Goal: Task Accomplishment & Management: Manage account settings

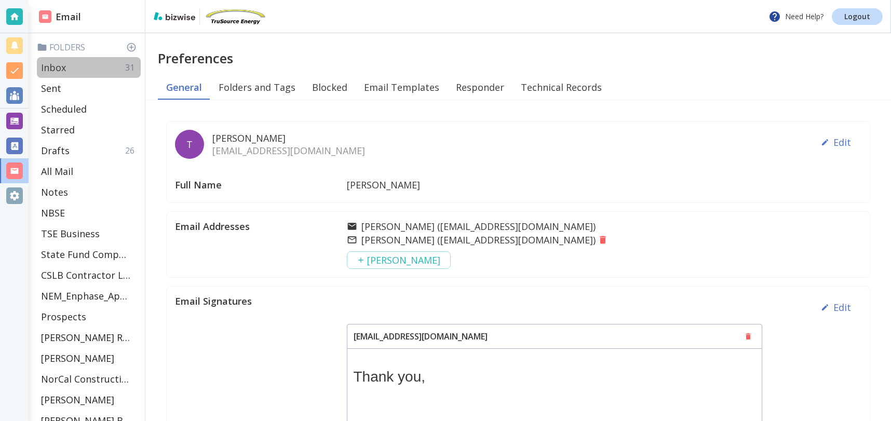
click at [109, 65] on div "Inbox 31" at bounding box center [89, 67] width 104 height 21
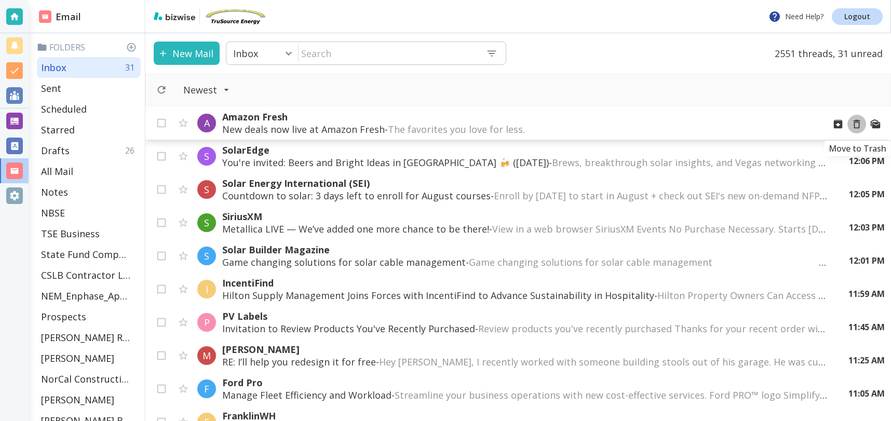
click at [857, 124] on icon "Move to Trash" at bounding box center [856, 123] width 11 height 11
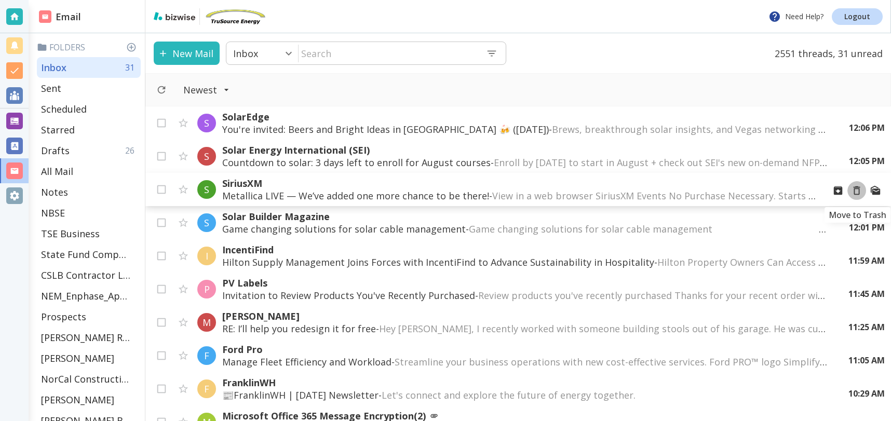
click at [856, 192] on icon "Move to Trash" at bounding box center [856, 190] width 11 height 11
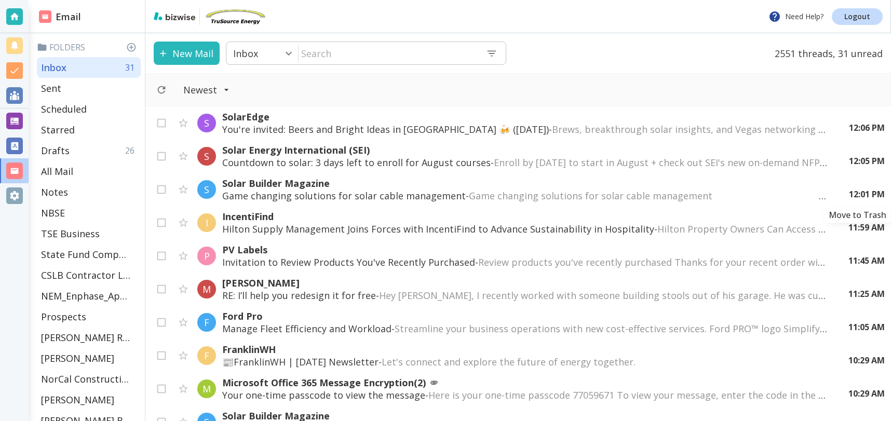
click at [0, 0] on icon "Move to Trash" at bounding box center [0, 0] width 0 height 0
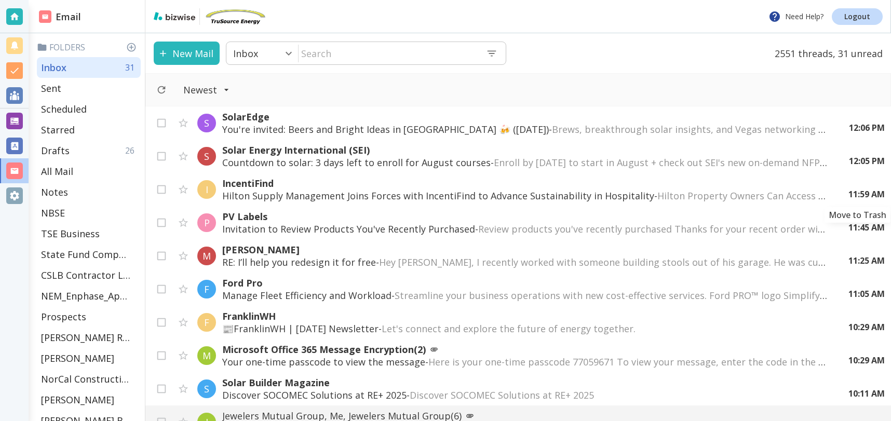
click at [0, 0] on icon "Move to Trash" at bounding box center [0, 0] width 0 height 0
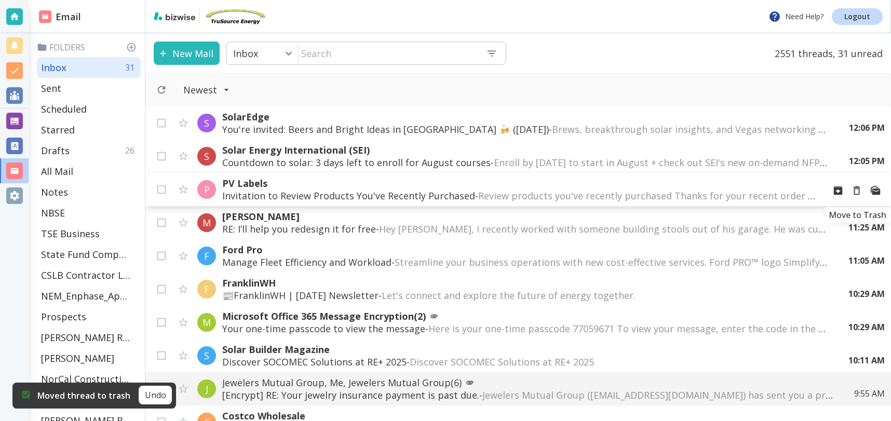
click at [859, 191] on icon "Move to Trash" at bounding box center [856, 190] width 11 height 11
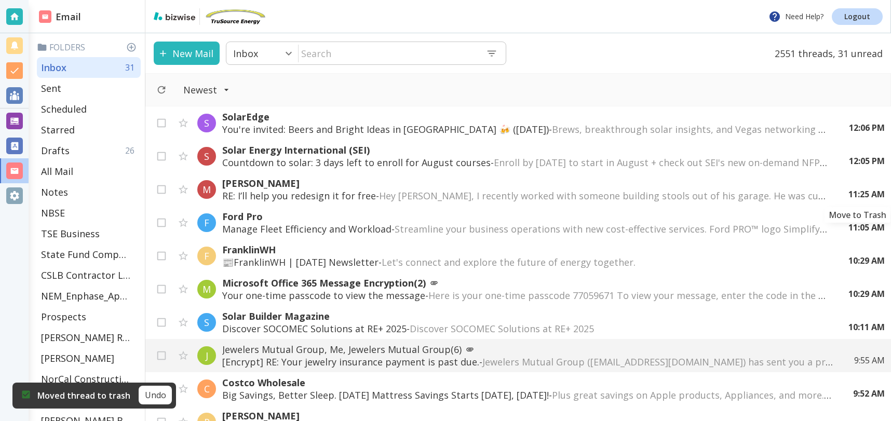
click at [0, 0] on icon "Move to Trash" at bounding box center [0, 0] width 0 height 0
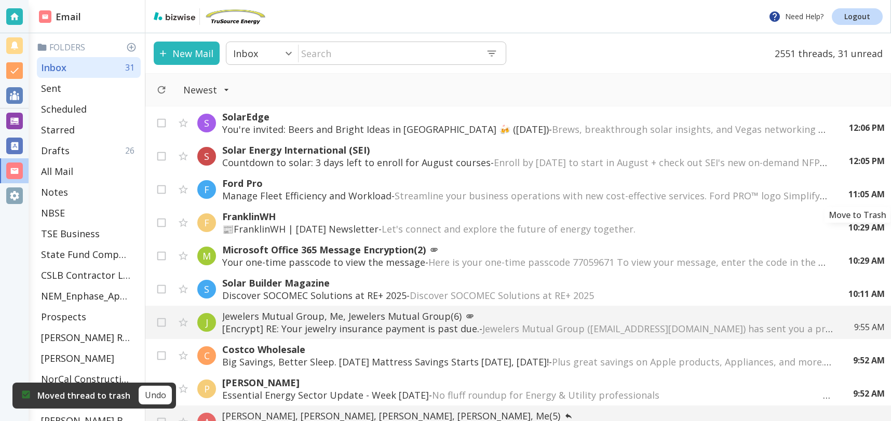
click at [0, 0] on icon "Move to Trash" at bounding box center [0, 0] width 0 height 0
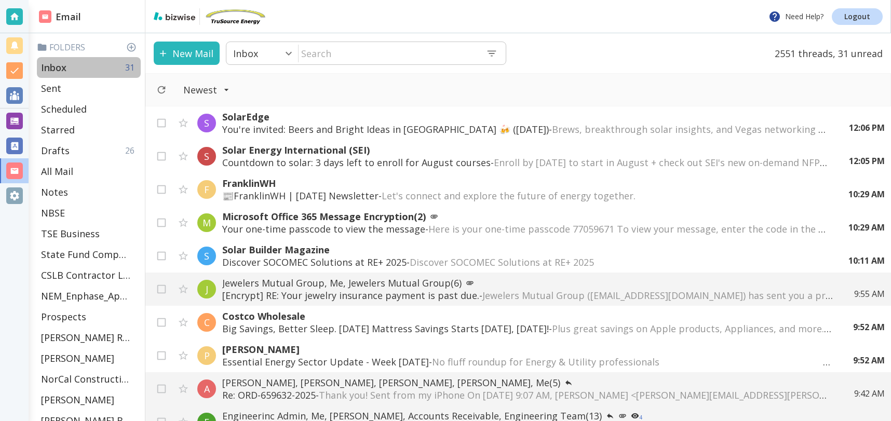
click at [64, 63] on p "Inbox" at bounding box center [53, 67] width 25 height 12
click at [183, 50] on button "New Mail" at bounding box center [187, 53] width 66 height 23
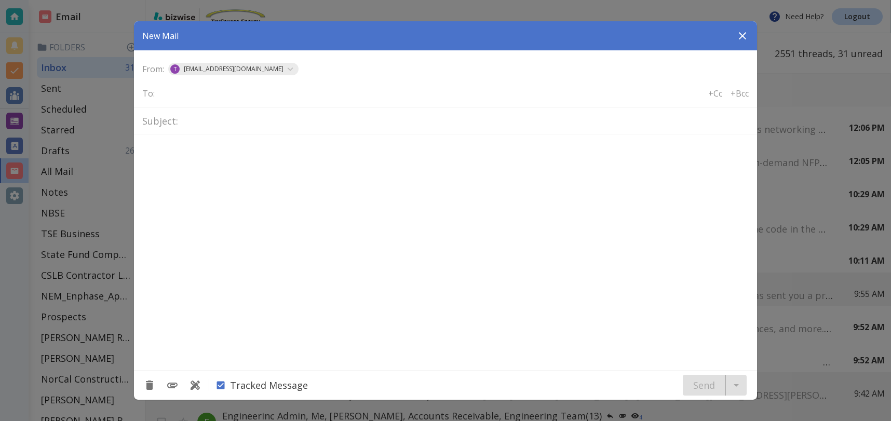
type textarea "<div class="bizwise_content"></div><div class="gmail_signature"><br>--<br><p>Th…"
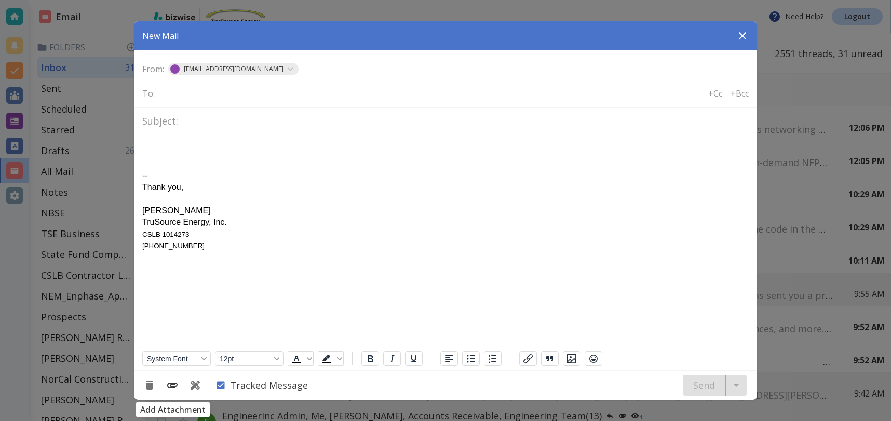
click at [171, 388] on icon "Add Attachment" at bounding box center [172, 386] width 10 height 6
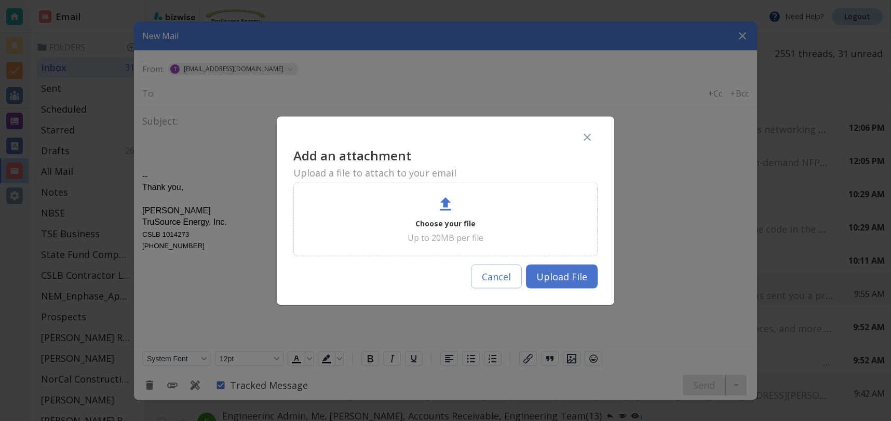
click at [434, 237] on p "Up to 20MB per file" at bounding box center [446, 237] width 76 height 11
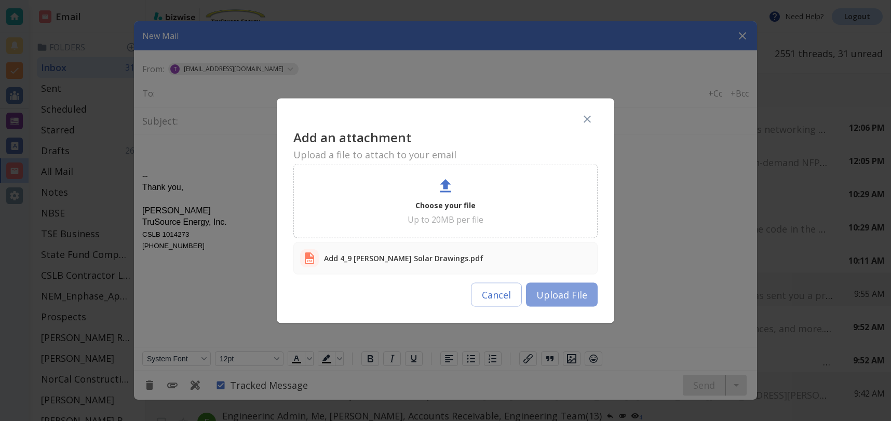
click at [577, 297] on button "Upload File" at bounding box center [562, 295] width 72 height 24
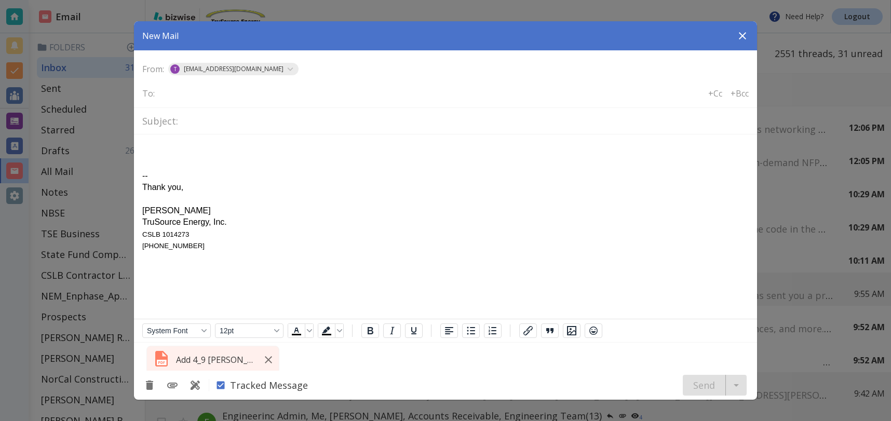
drag, startPoint x: 190, startPoint y: 92, endPoint x: 194, endPoint y: 96, distance: 5.5
click at [190, 92] on input "text" at bounding box center [201, 93] width 84 height 15
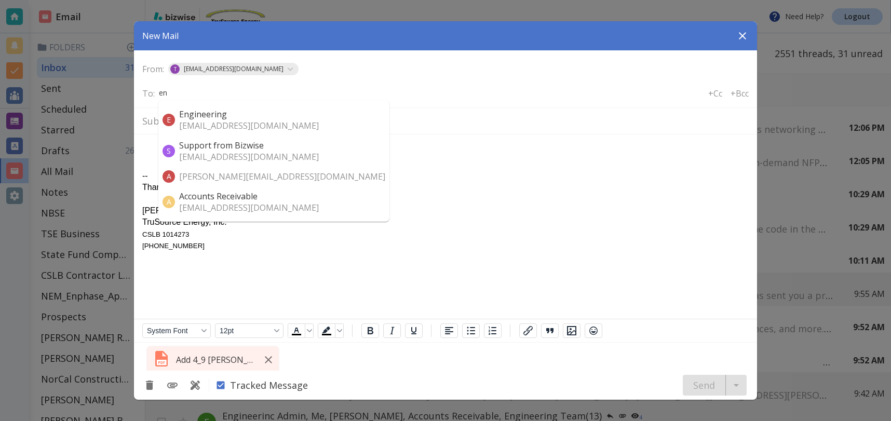
type input "e"
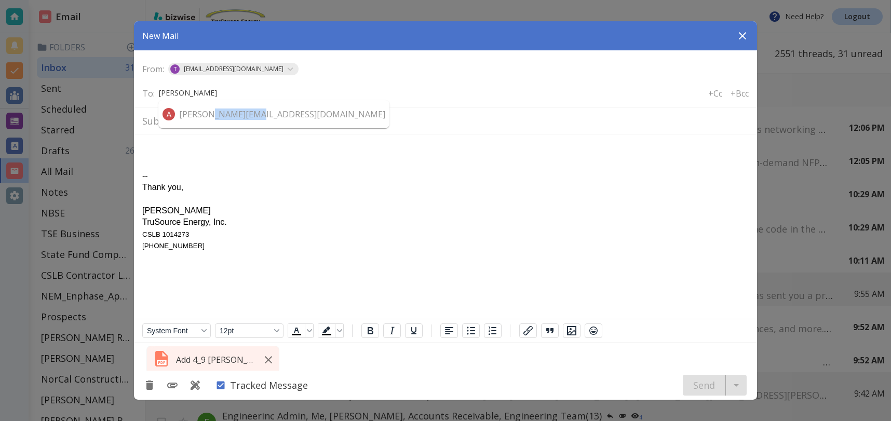
type input "[PERSON_NAME]"
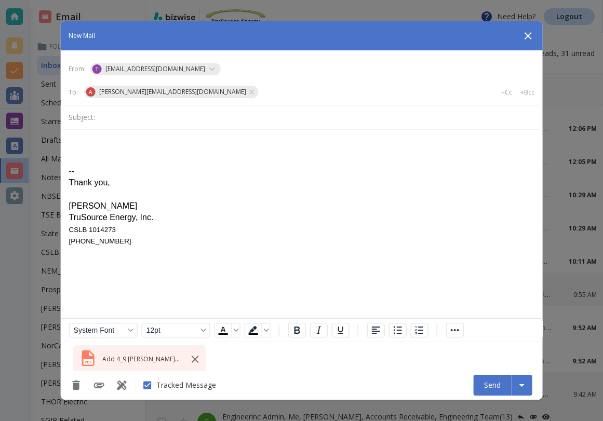
click at [260, 92] on input "text" at bounding box center [302, 92] width 84 height 15
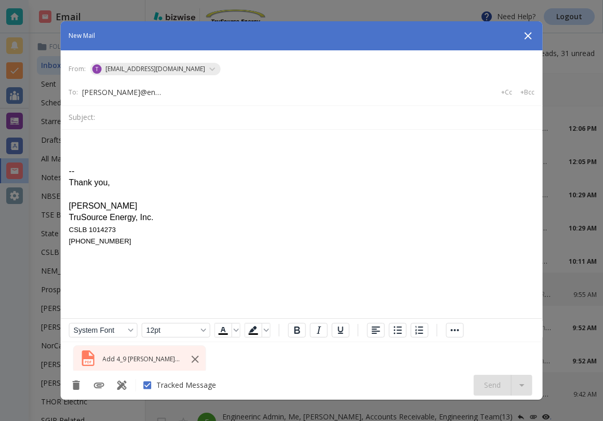
scroll to position [0, 3]
type input "[PERSON_NAME]@engineerinc@io"
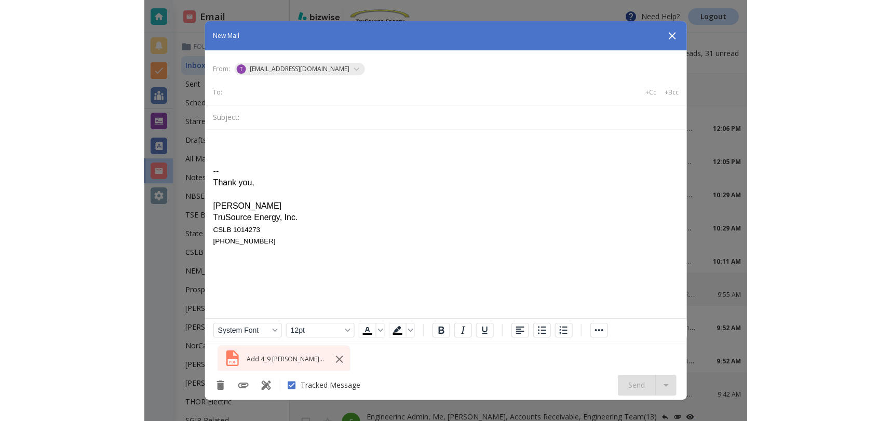
scroll to position [0, 0]
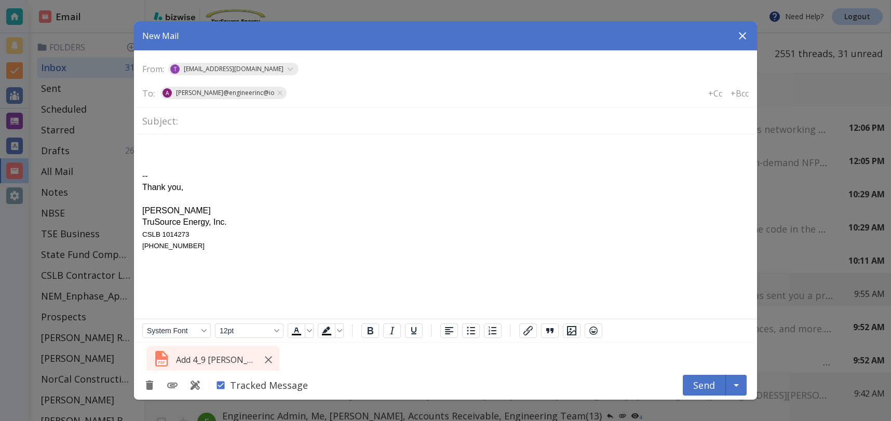
click at [297, 91] on input "text" at bounding box center [330, 93] width 84 height 15
type input "n"
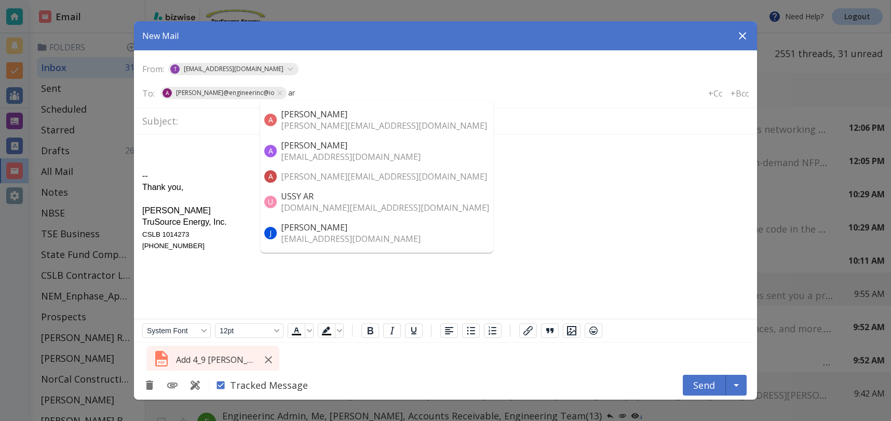
type input "ar"
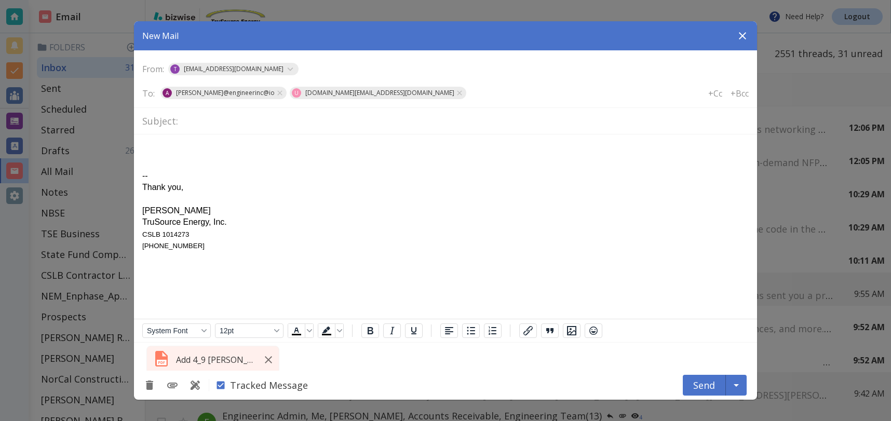
click at [507, 203] on p "Rich Text Area. Press ALT-0 for help." at bounding box center [445, 199] width 607 height 11
click at [455, 91] on icon at bounding box center [459, 93] width 8 height 8
drag, startPoint x: 236, startPoint y: 120, endPoint x: 243, endPoint y: 119, distance: 6.8
click at [235, 119] on input "text" at bounding box center [465, 121] width 567 height 18
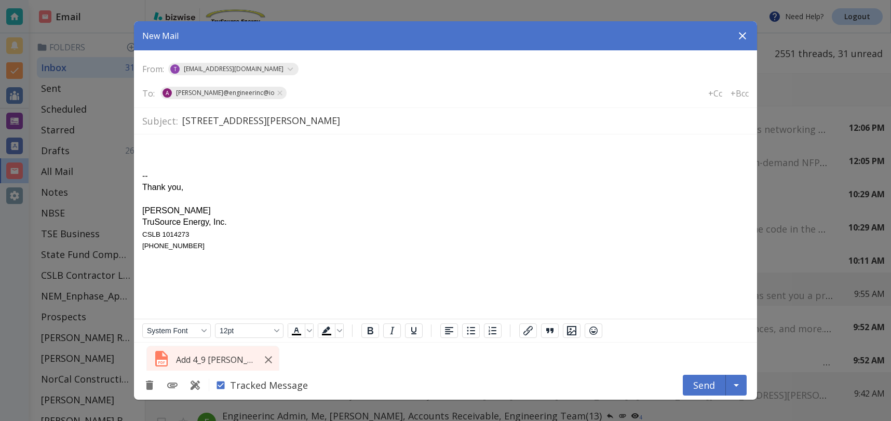
type input "[STREET_ADDRESS][PERSON_NAME]"
click at [148, 146] on body "-- Thank you, [PERSON_NAME] TruSource Energy, Inc. CSLB 1014273 [PHONE_NUMBER]" at bounding box center [445, 197] width 607 height 109
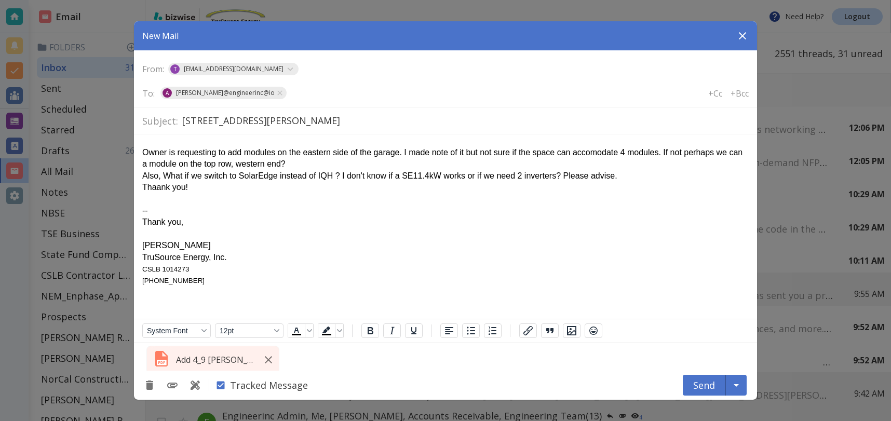
drag, startPoint x: 157, startPoint y: 188, endPoint x: 163, endPoint y: 190, distance: 5.6
click at [157, 188] on div "Thaank you!" at bounding box center [445, 187] width 607 height 11
click at [703, 384] on button "Send" at bounding box center [704, 385] width 43 height 21
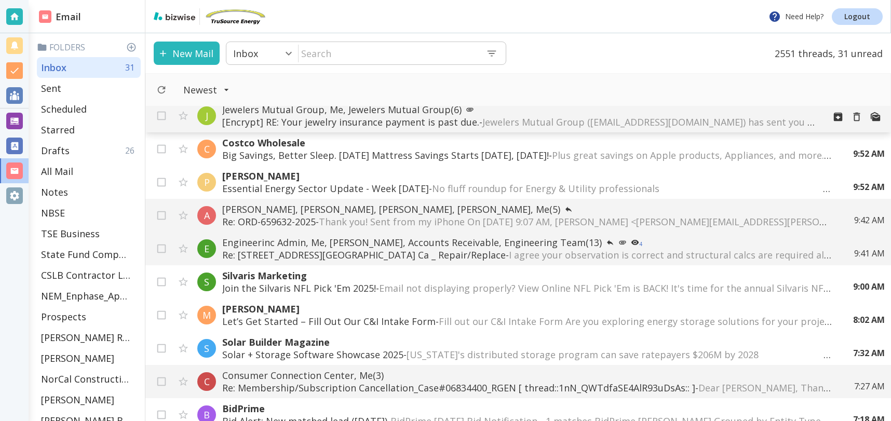
scroll to position [180, 0]
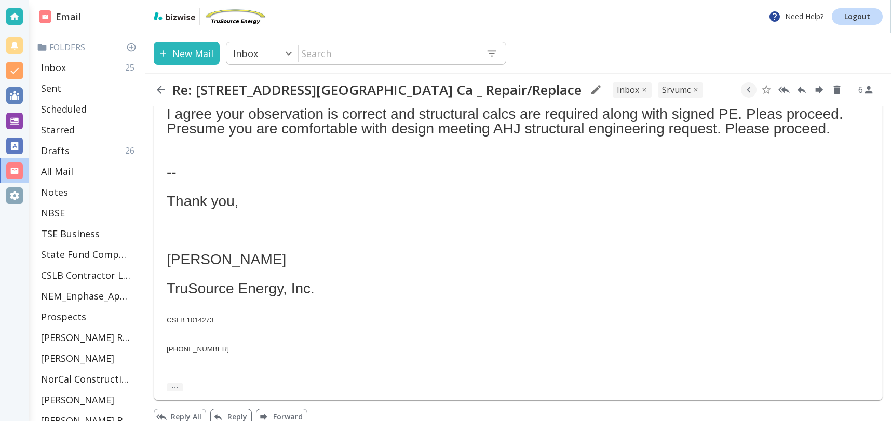
scroll to position [626, 0]
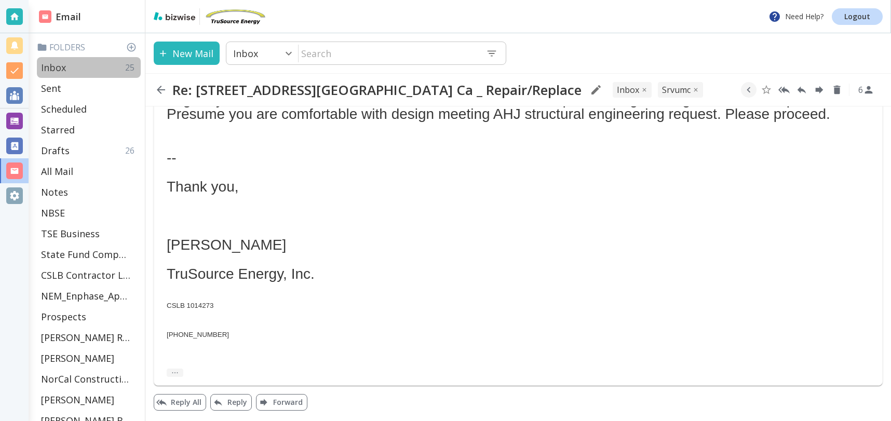
click at [52, 66] on p "Inbox" at bounding box center [53, 67] width 25 height 12
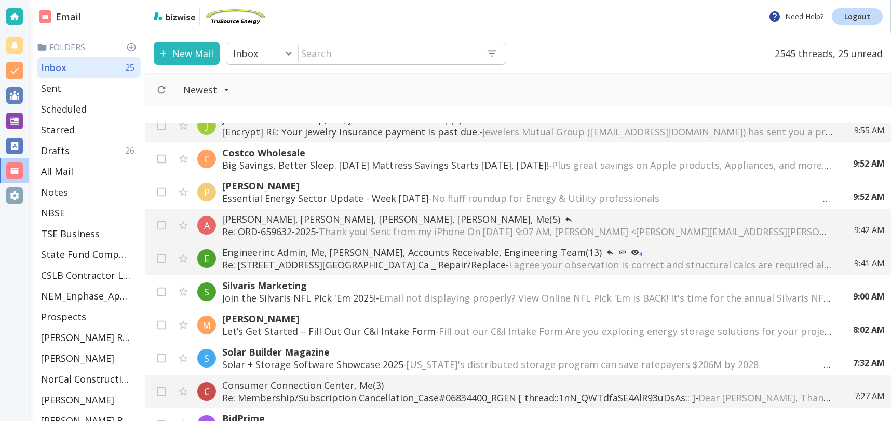
scroll to position [195, 0]
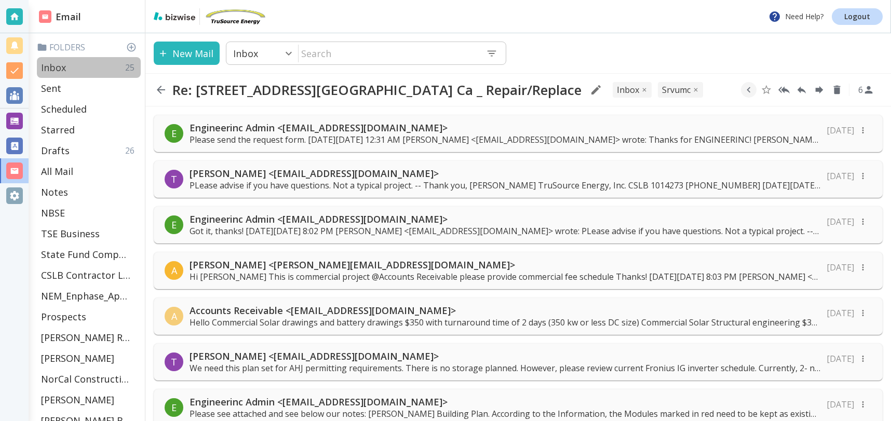
click at [64, 66] on p "Inbox" at bounding box center [53, 67] width 25 height 12
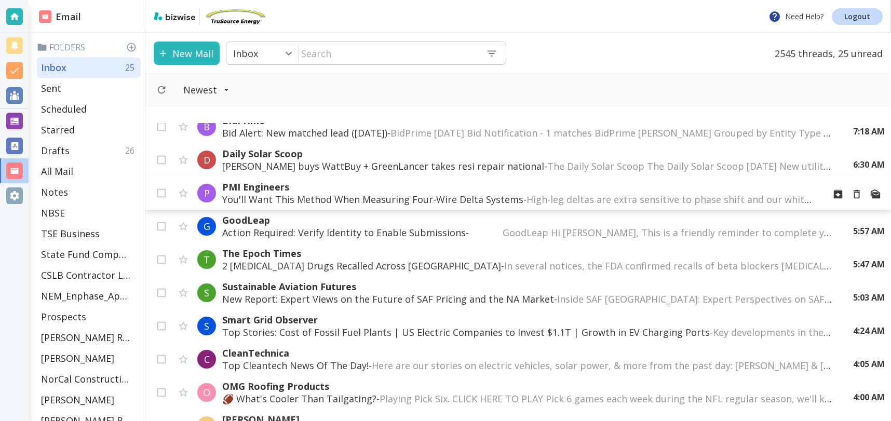
scroll to position [451, 0]
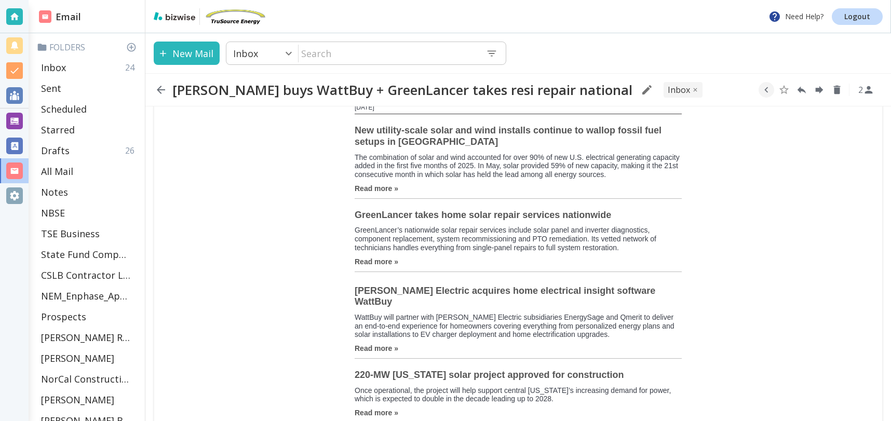
scroll to position [135, 0]
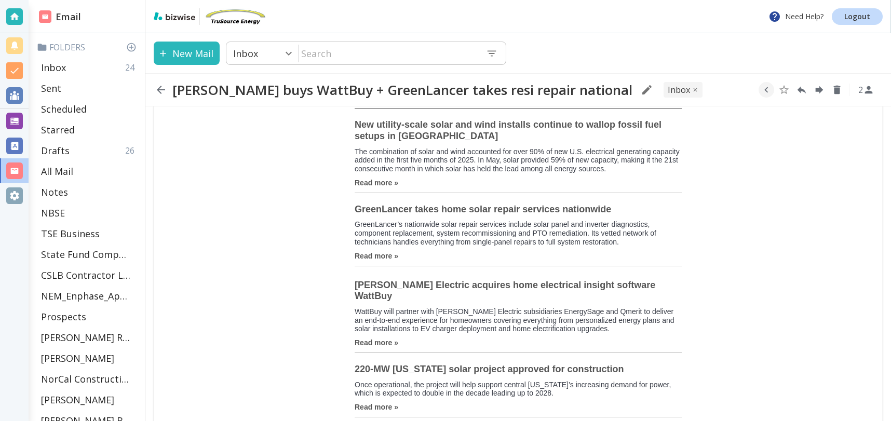
click at [589, 207] on strong "GreenLancer takes home solar repair services nationwide" at bounding box center [483, 209] width 257 height 10
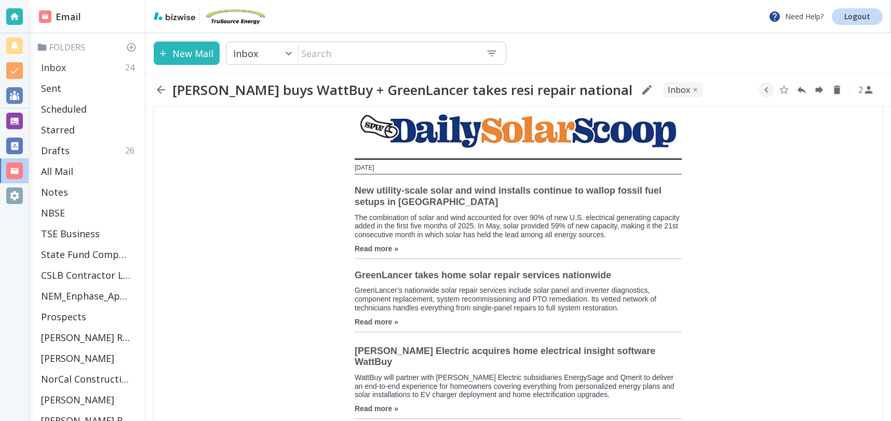
scroll to position [64, 0]
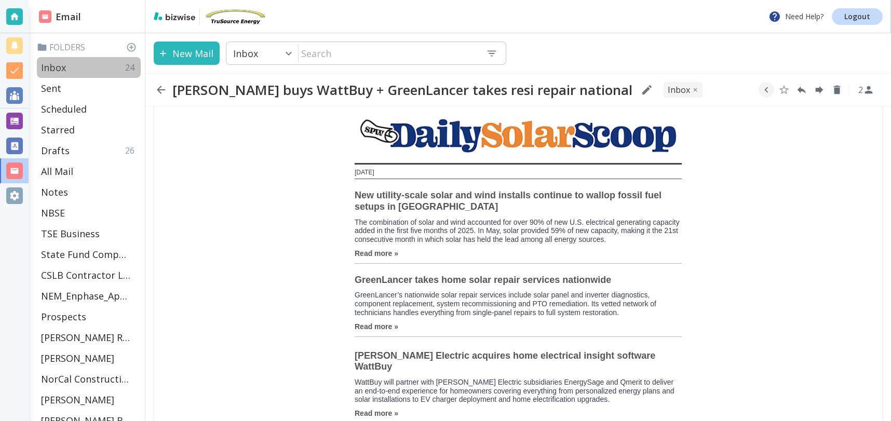
click at [76, 59] on div "Inbox 24" at bounding box center [89, 67] width 104 height 21
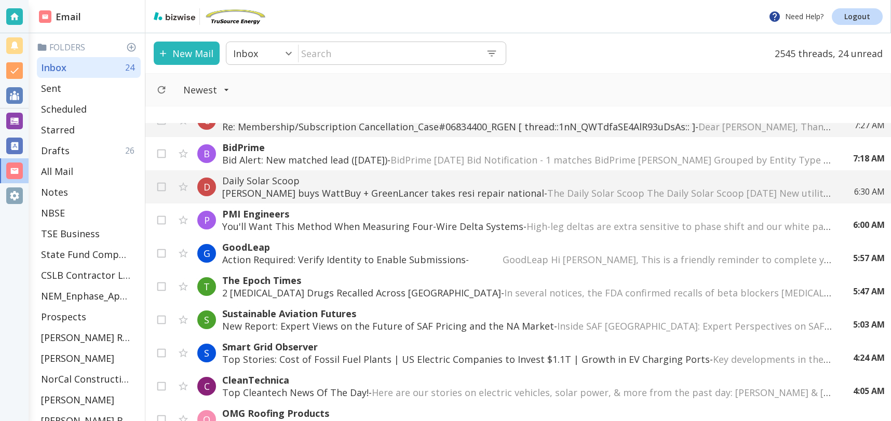
scroll to position [440, 0]
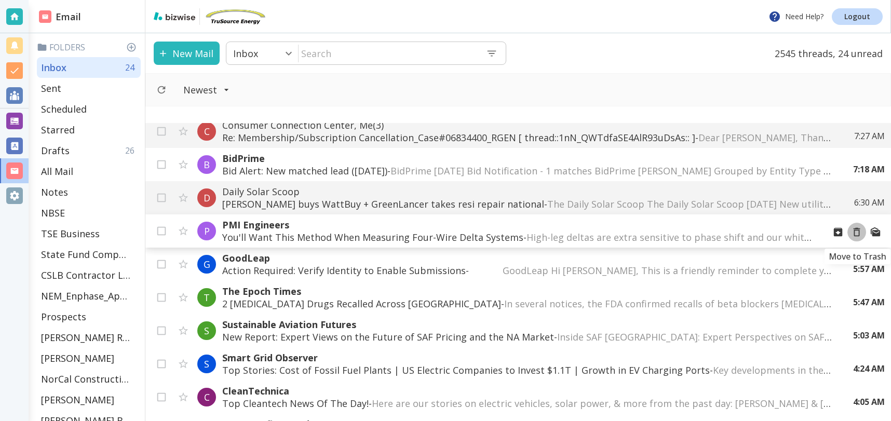
click at [856, 232] on icon "Move to Trash" at bounding box center [856, 231] width 11 height 11
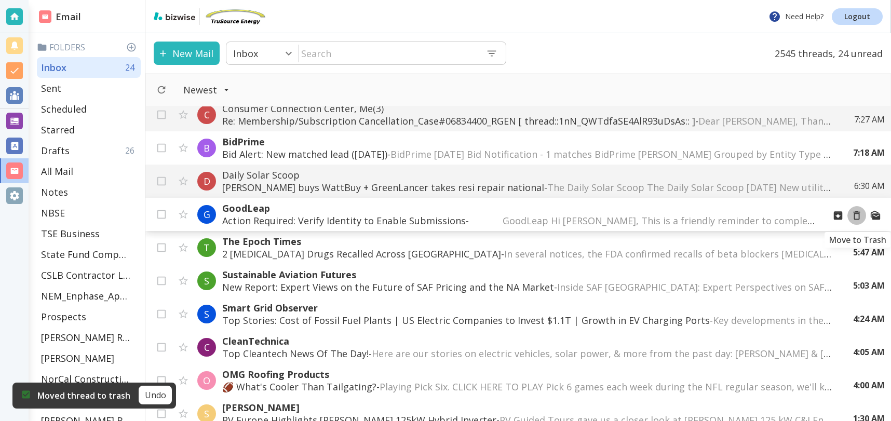
click at [858, 212] on icon "Move to Trash" at bounding box center [857, 215] width 7 height 9
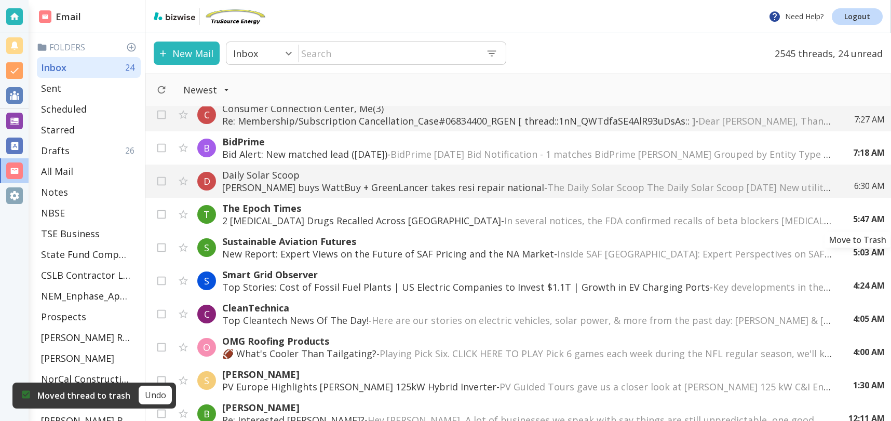
click at [0, 0] on icon "Move to Trash" at bounding box center [0, 0] width 0 height 0
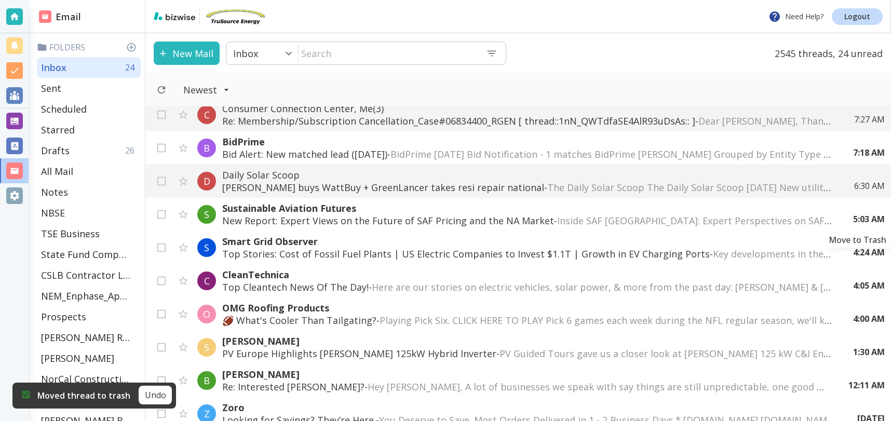
click at [0, 0] on icon "Move to Trash" at bounding box center [0, 0] width 0 height 0
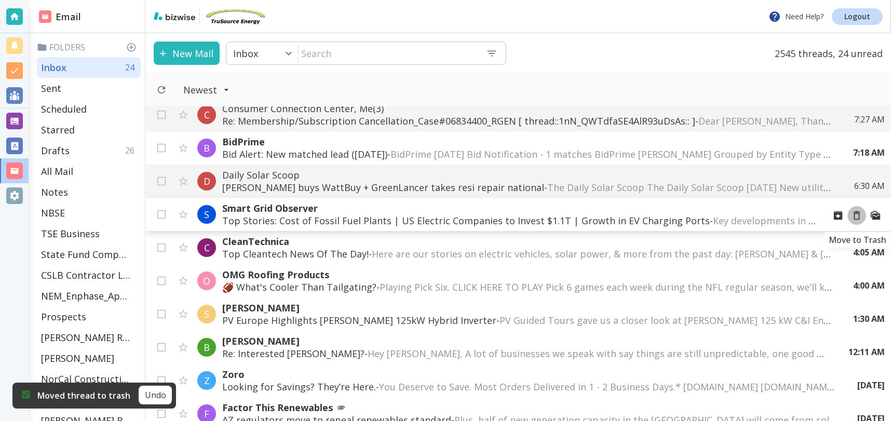
click at [857, 212] on icon "Move to Trash" at bounding box center [857, 215] width 7 height 9
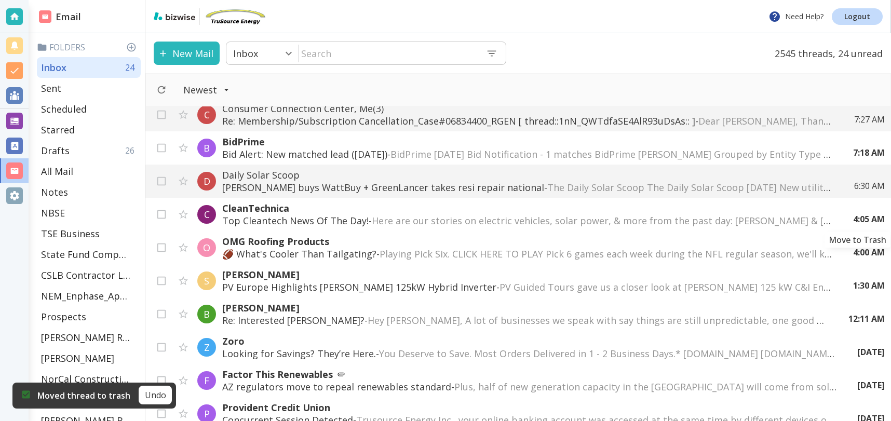
click at [0, 0] on icon "Move to Trash" at bounding box center [0, 0] width 0 height 0
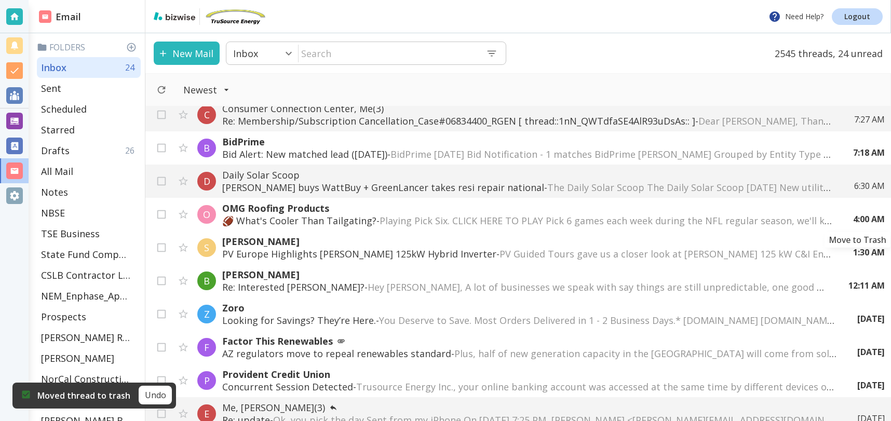
click at [0, 0] on icon "Move to Trash" at bounding box center [0, 0] width 0 height 0
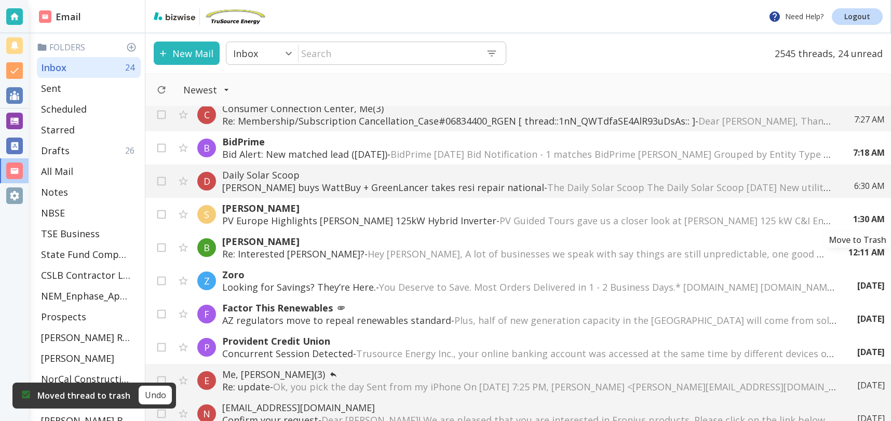
click at [0, 0] on icon "Move to Trash" at bounding box center [0, 0] width 0 height 0
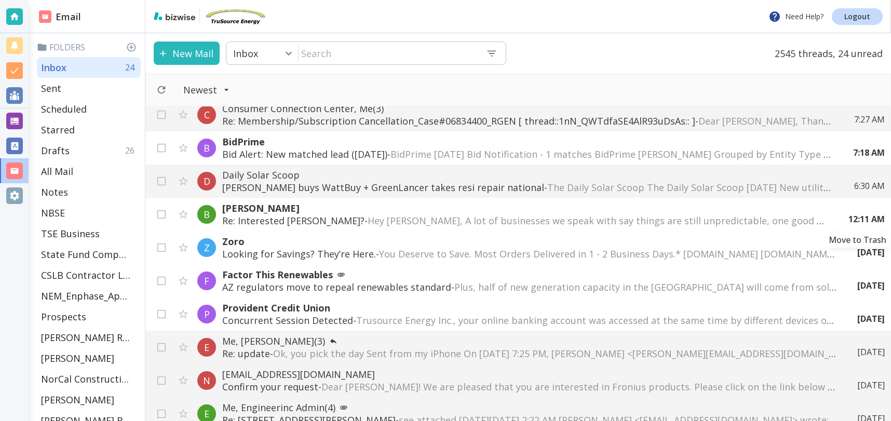
click at [0, 0] on icon "Move to Trash" at bounding box center [0, 0] width 0 height 0
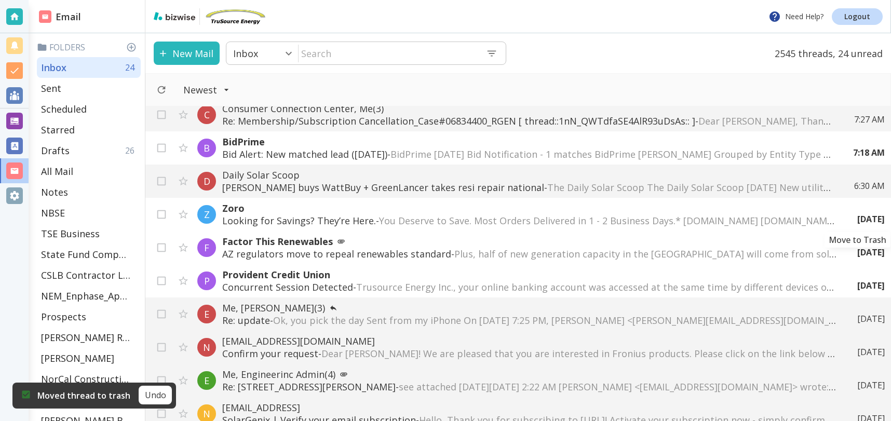
click at [0, 0] on icon "Move to Trash" at bounding box center [0, 0] width 0 height 0
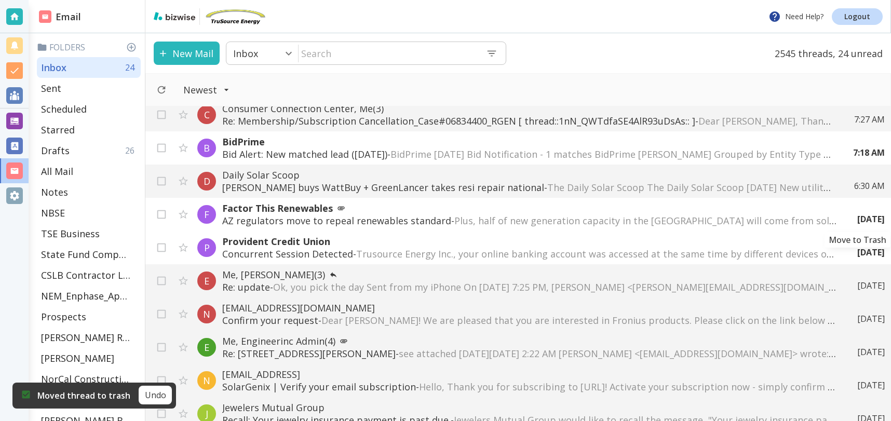
click at [0, 0] on icon "Move to Trash" at bounding box center [0, 0] width 0 height 0
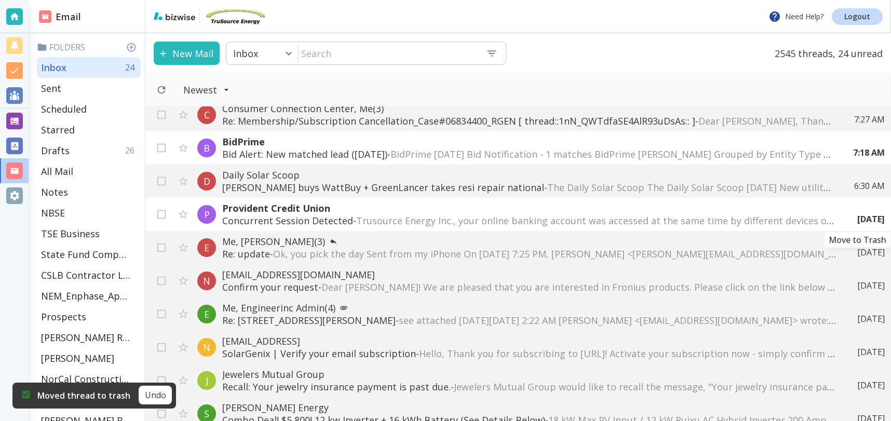
click at [0, 0] on icon "Move to Trash" at bounding box center [0, 0] width 0 height 0
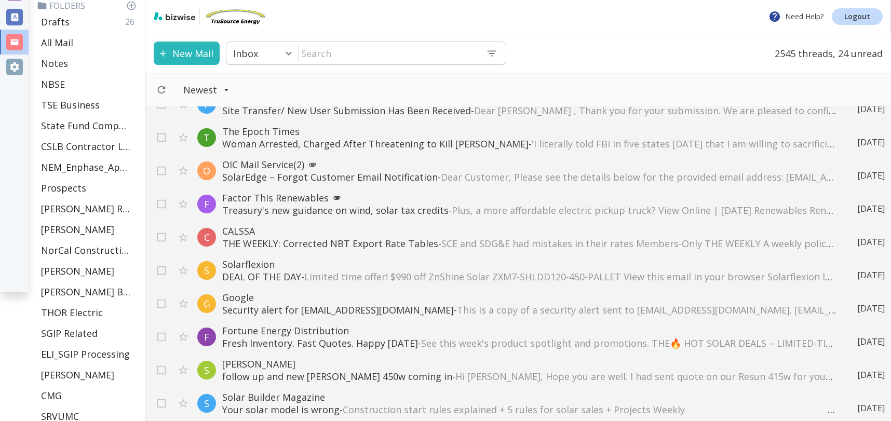
scroll to position [368, 0]
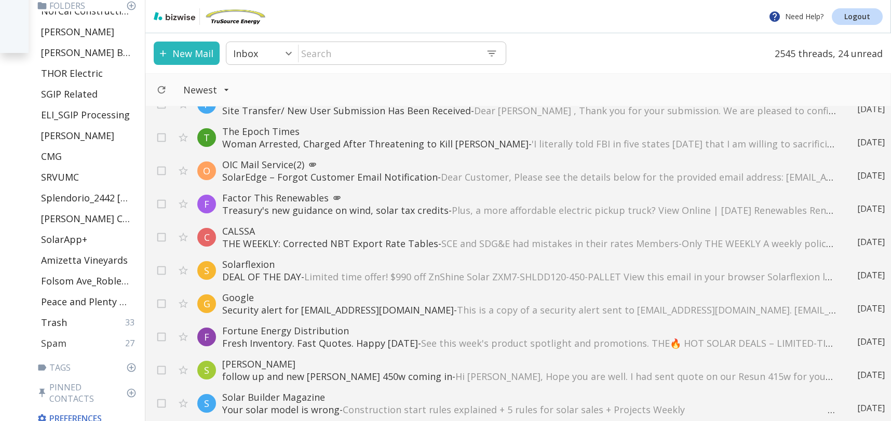
click at [64, 347] on p "Spam" at bounding box center [53, 343] width 25 height 12
type input "45"
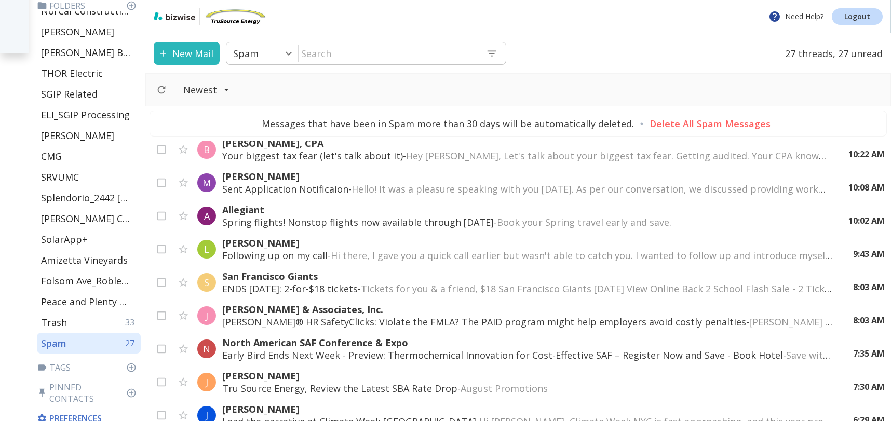
scroll to position [111, 0]
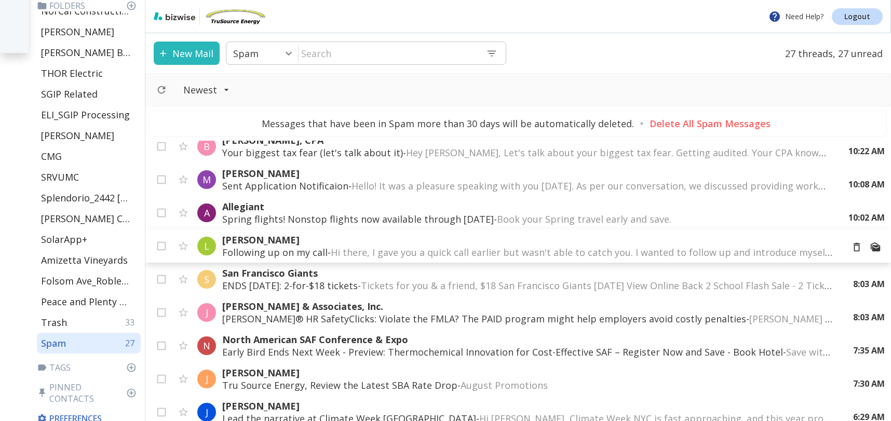
click at [458, 251] on span "Hi there, I gave you a quick call earlier but wasn't able to catch you. I wante…" at bounding box center [775, 252] width 888 height 12
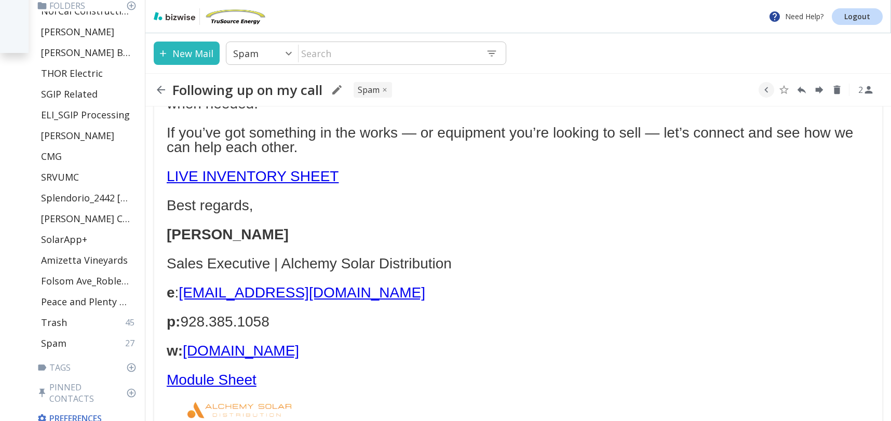
scroll to position [140, 0]
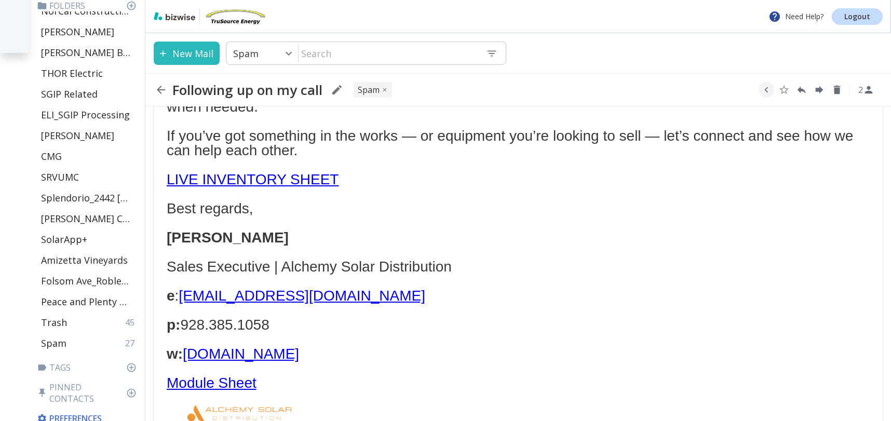
click at [274, 171] on link "LIVE INVENTORY SHEET" at bounding box center [253, 179] width 172 height 16
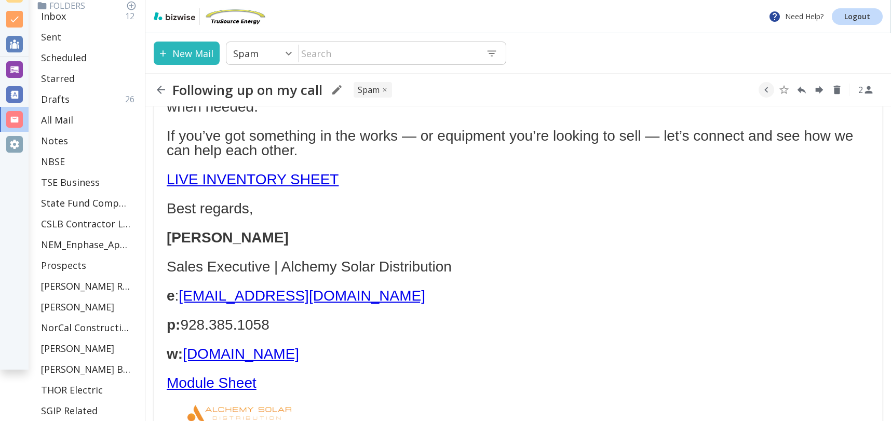
scroll to position [39, 0]
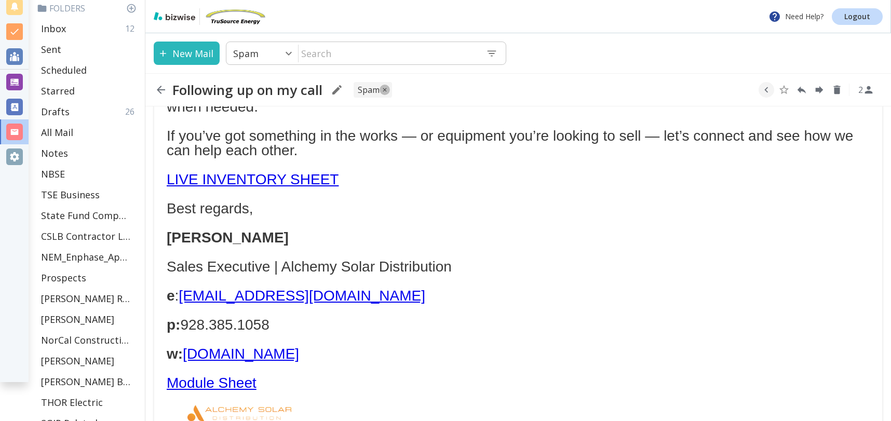
click at [387, 90] on icon "button" at bounding box center [385, 90] width 4 height 4
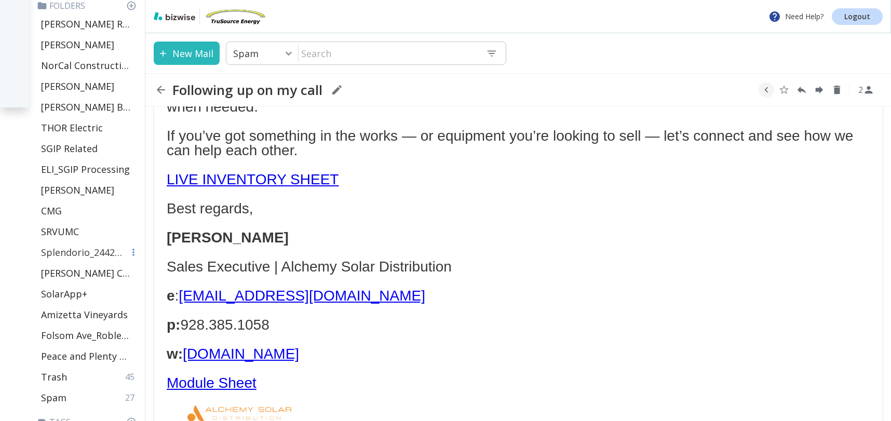
scroll to position [368, 0]
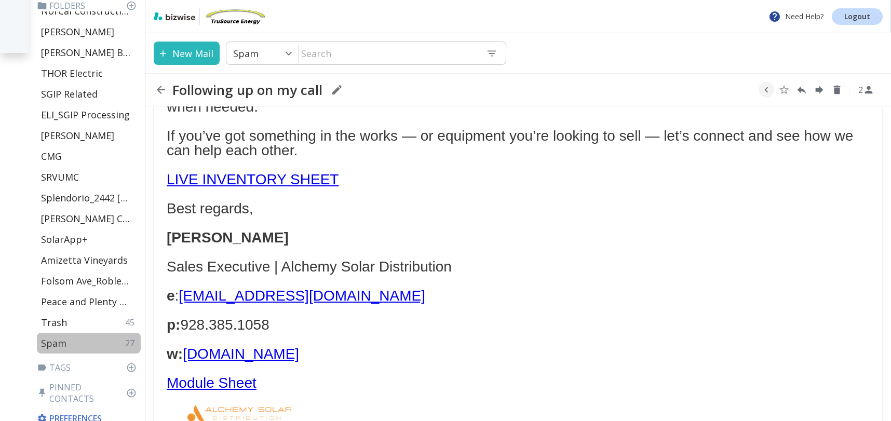
drag, startPoint x: 72, startPoint y: 345, endPoint x: 133, endPoint y: 349, distance: 60.9
click at [72, 345] on div "Spam 27" at bounding box center [89, 343] width 104 height 21
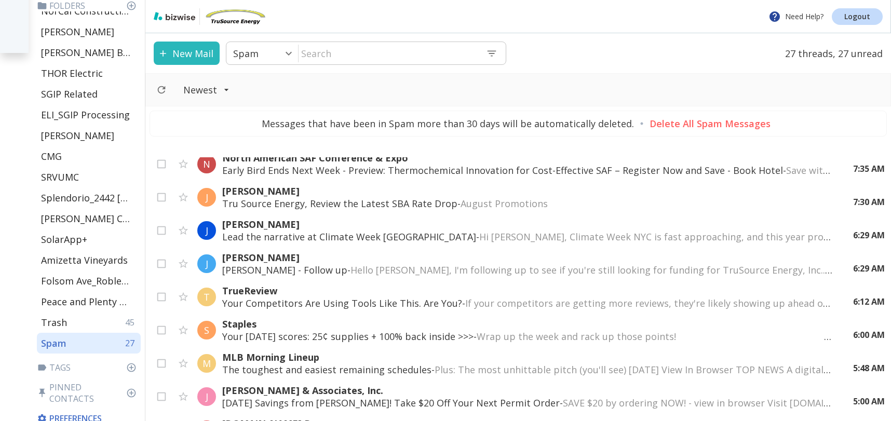
scroll to position [313, 0]
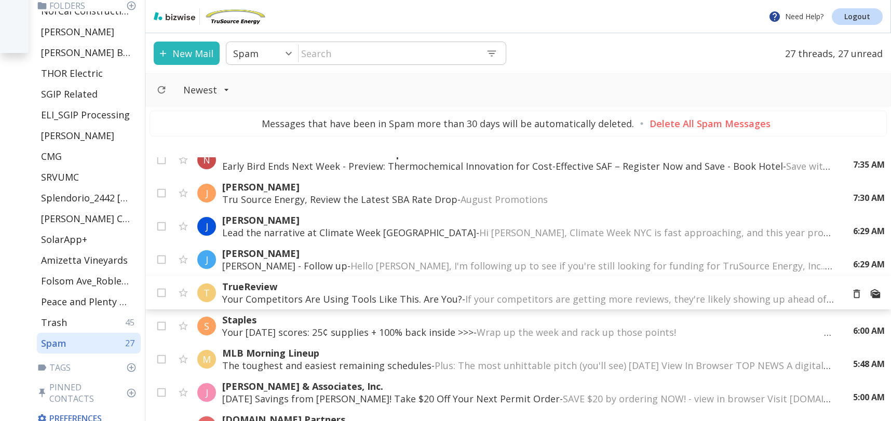
click at [771, 297] on span "If your competitors are getting more reviews, they're likely showing up ahead o…" at bounding box center [808, 299] width 686 height 12
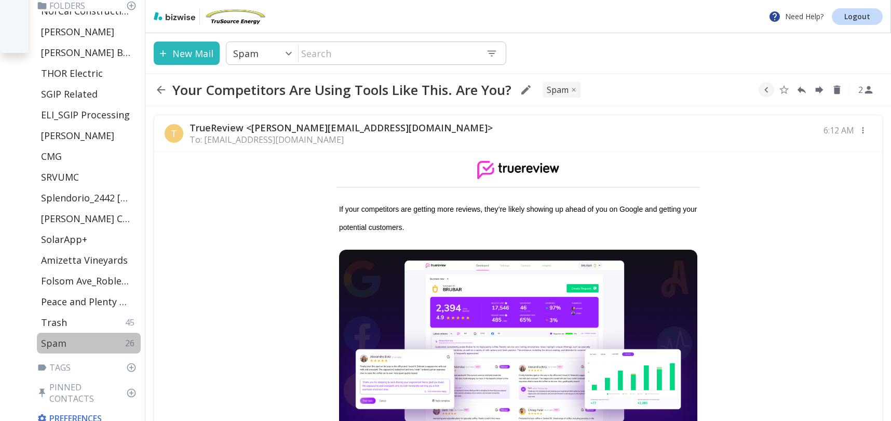
click at [65, 343] on p "Spam" at bounding box center [53, 343] width 25 height 12
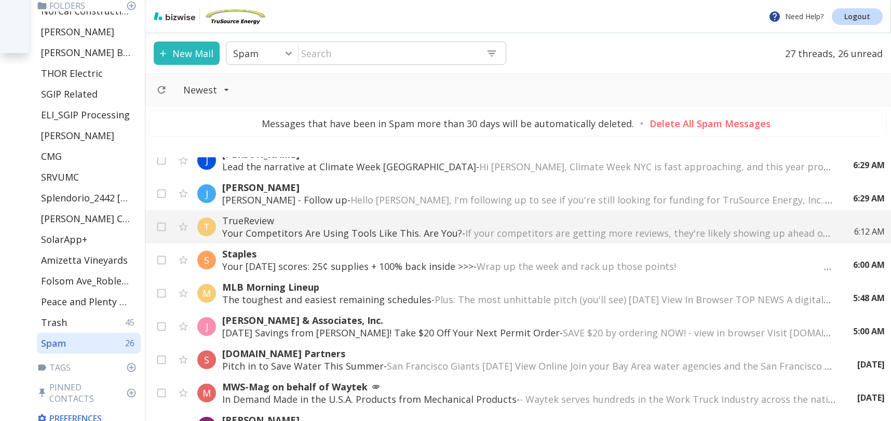
scroll to position [388, 0]
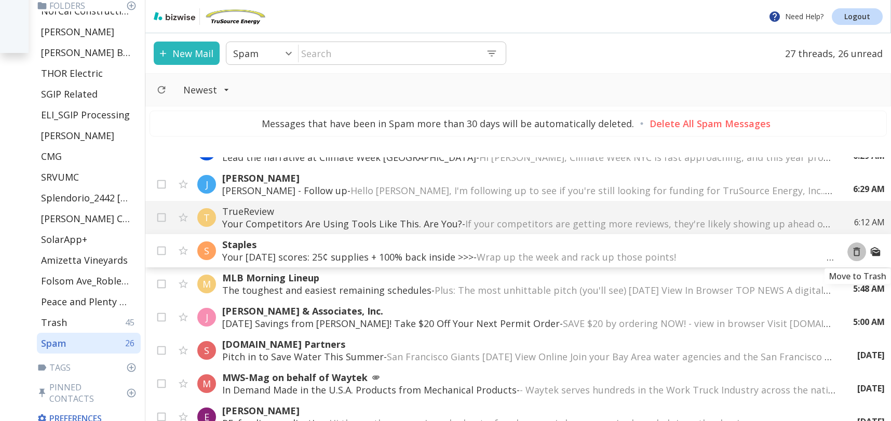
click at [859, 253] on icon "Move to Trash" at bounding box center [856, 251] width 11 height 11
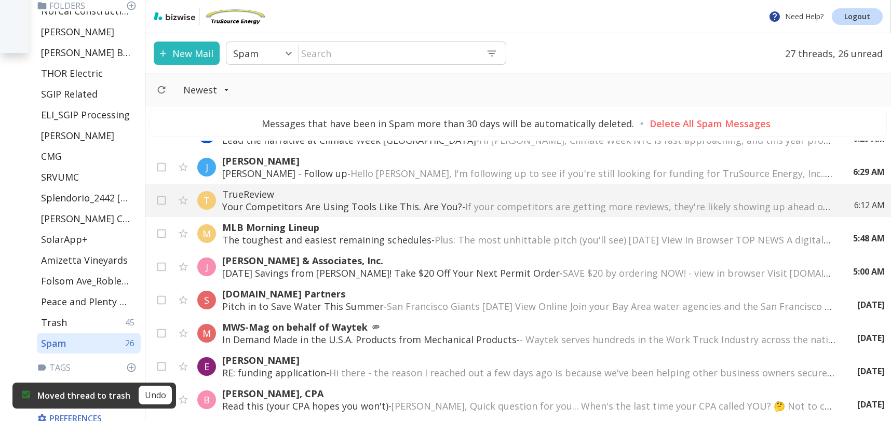
scroll to position [388, 0]
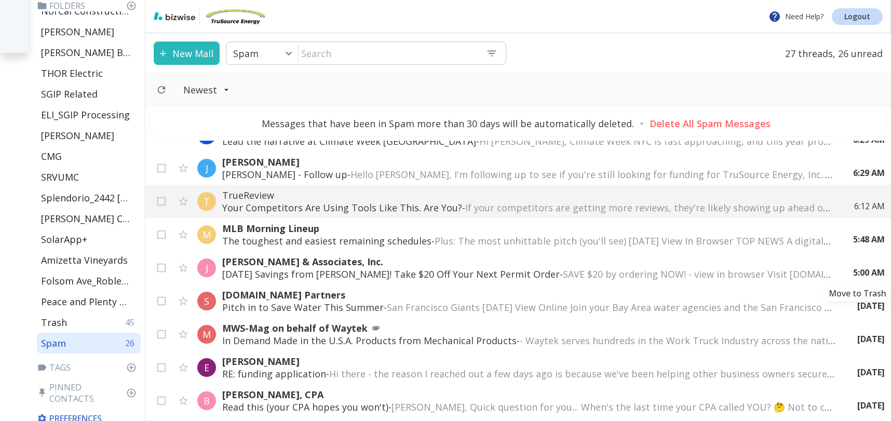
click at [0, 0] on icon "Move to Trash" at bounding box center [0, 0] width 0 height 0
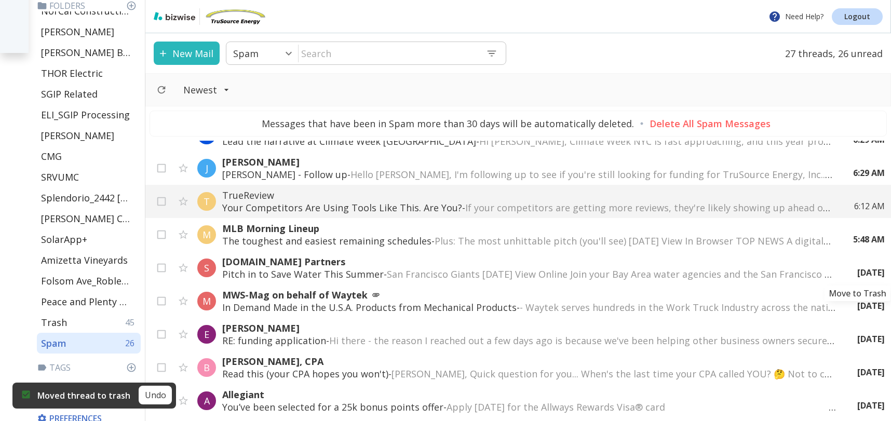
click at [0, 0] on icon "Move to Trash" at bounding box center [0, 0] width 0 height 0
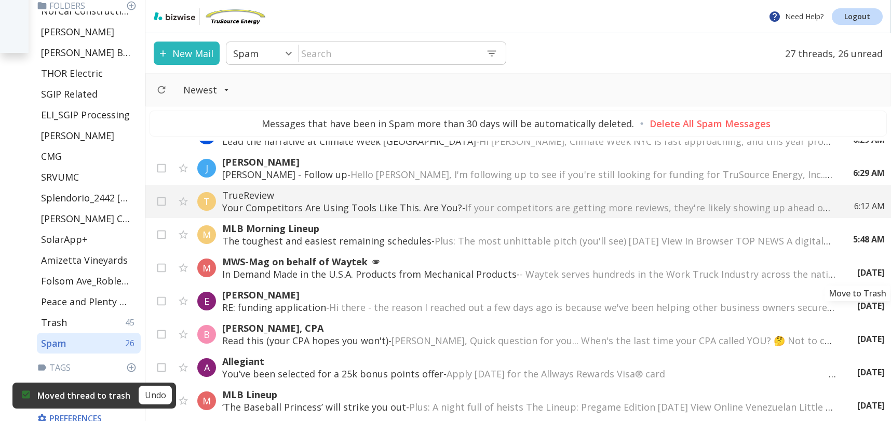
click at [0, 0] on icon "Move to Trash" at bounding box center [0, 0] width 0 height 0
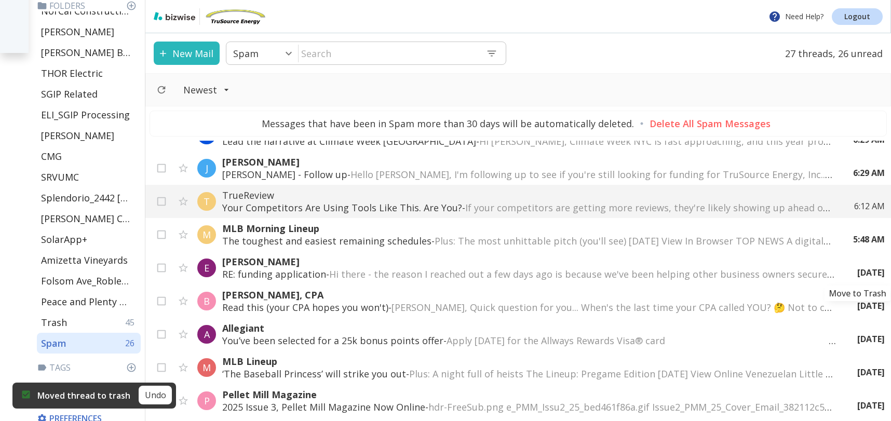
click at [0, 0] on icon "Move to Trash" at bounding box center [0, 0] width 0 height 0
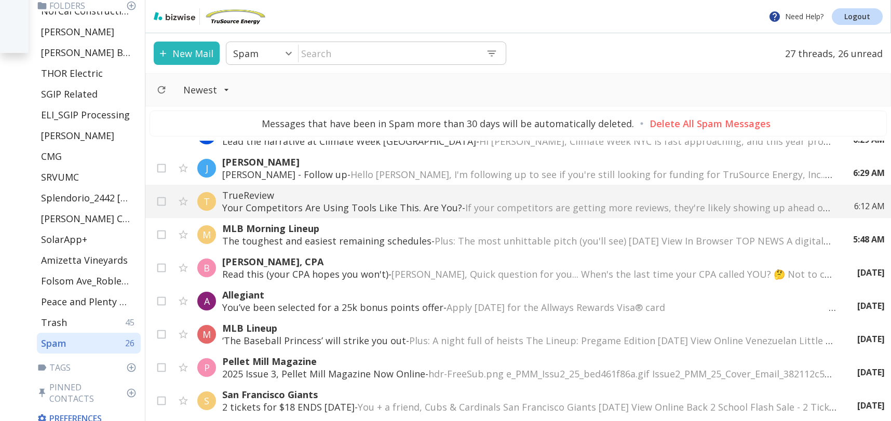
scroll to position [390, 0]
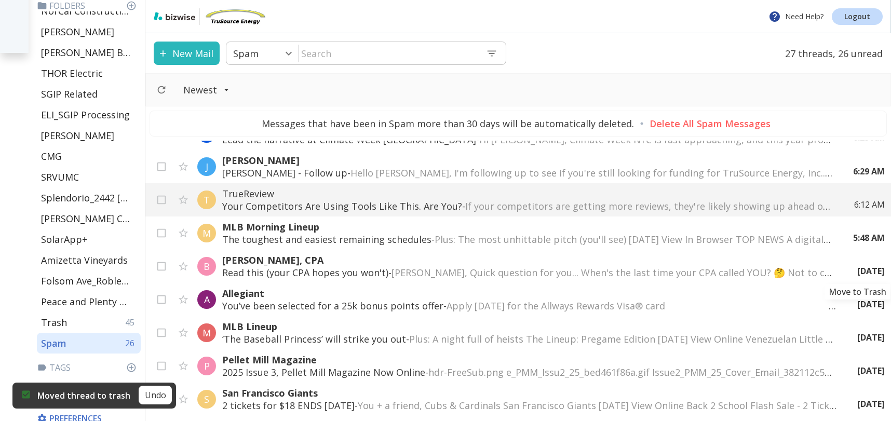
click at [0, 0] on icon "Move to Trash" at bounding box center [0, 0] width 0 height 0
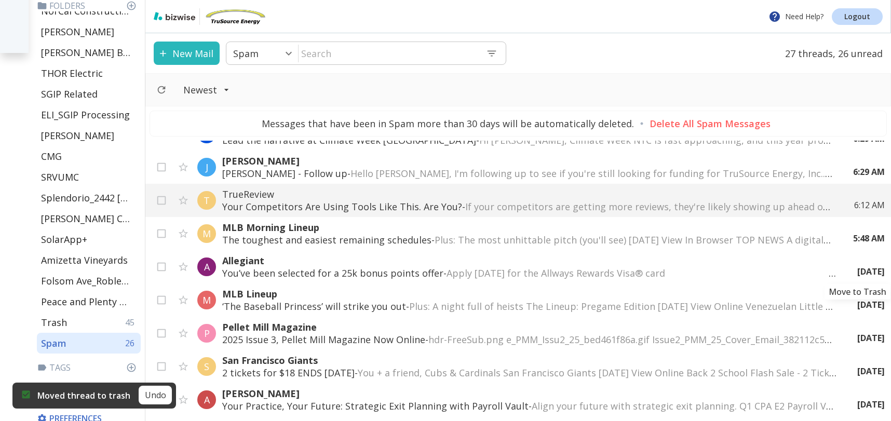
click at [857, 269] on div "M MLB Lineup These players will fuel the next Hot Stove - Plus: Harris II outdo…" at bounding box center [518, 281] width 746 height 280
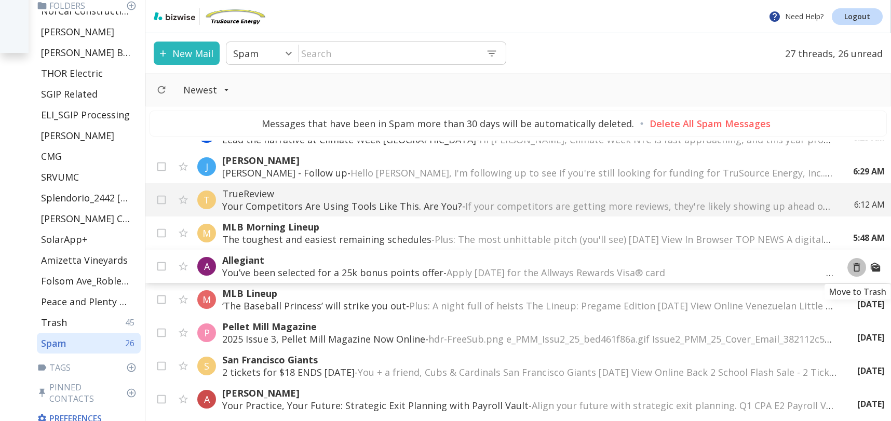
click at [856, 266] on icon "Move to Trash" at bounding box center [856, 267] width 11 height 11
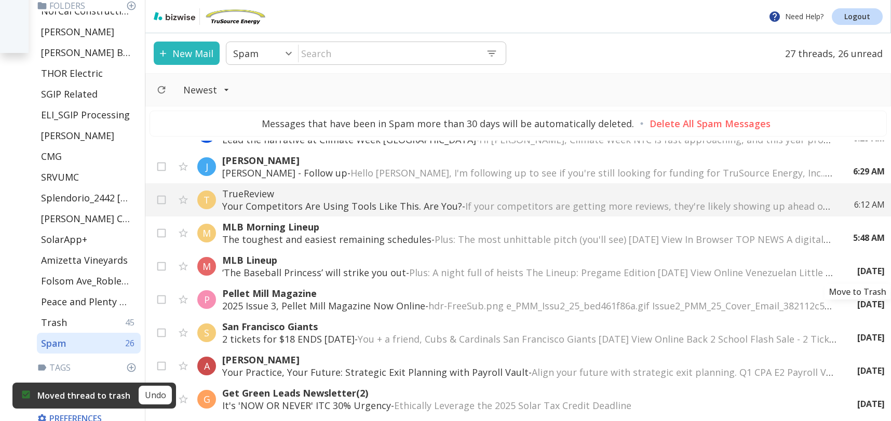
scroll to position [391, 0]
click at [0, 0] on icon "Move to Trash" at bounding box center [0, 0] width 0 height 0
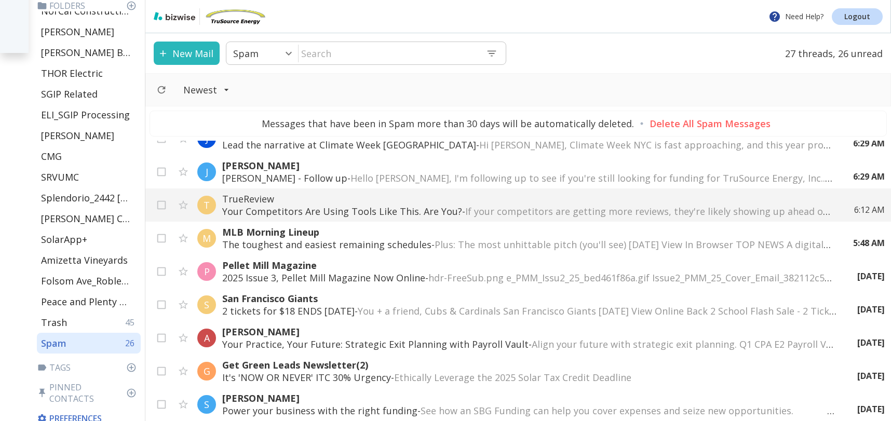
scroll to position [384, 0]
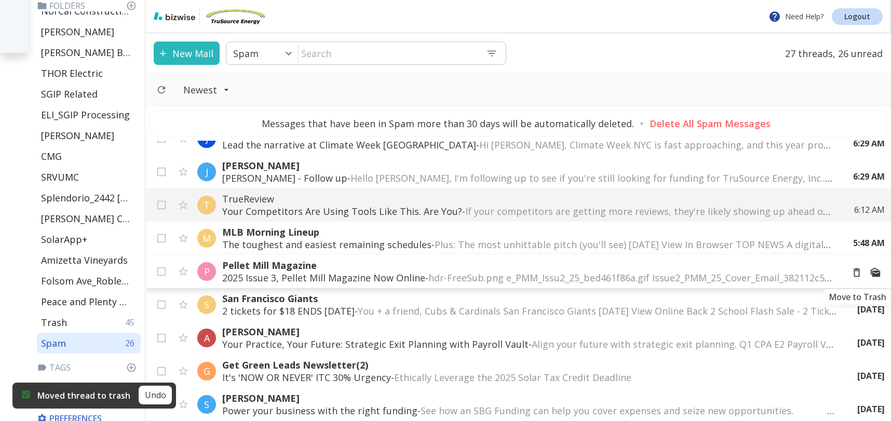
click at [860, 269] on icon "Move to Trash" at bounding box center [857, 273] width 7 height 9
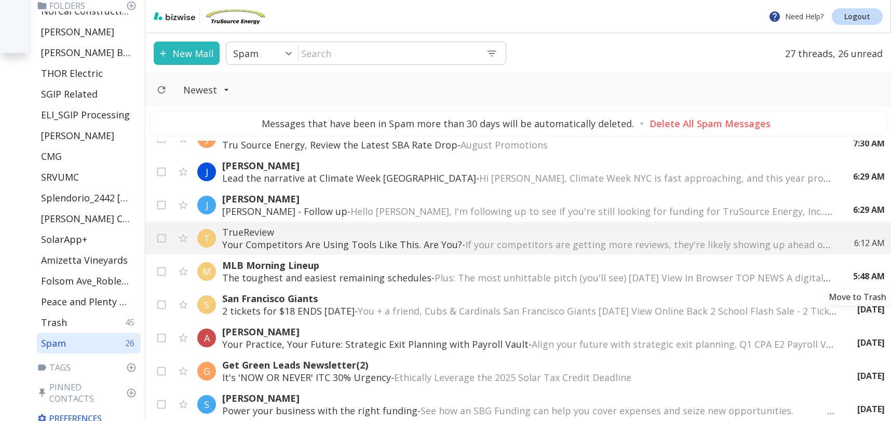
scroll to position [351, 0]
click at [0, 0] on icon "Move to Trash" at bounding box center [0, 0] width 0 height 0
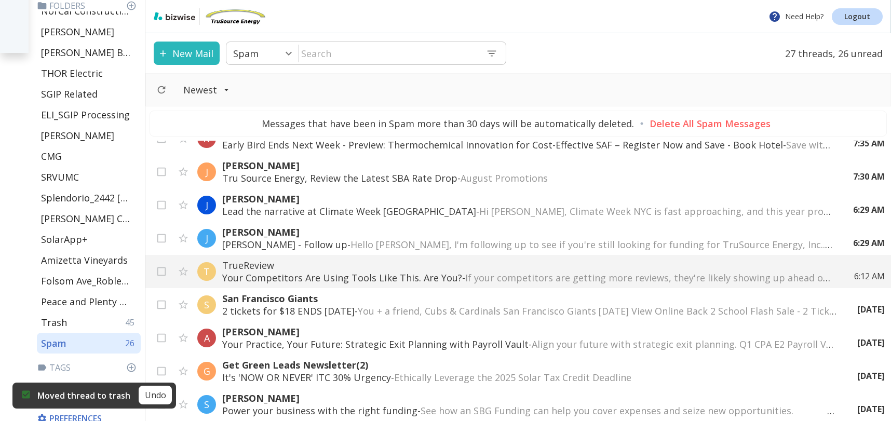
scroll to position [318, 0]
click at [0, 0] on icon "Move to Trash" at bounding box center [0, 0] width 0 height 0
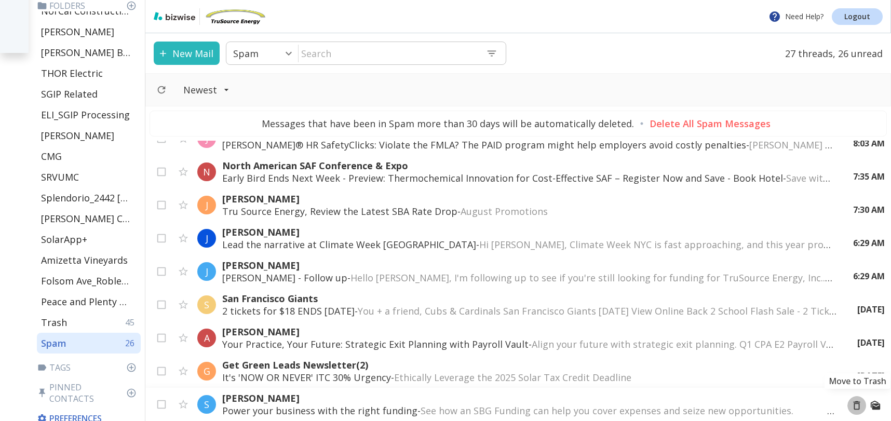
click at [857, 403] on icon "Move to Trash" at bounding box center [857, 405] width 7 height 9
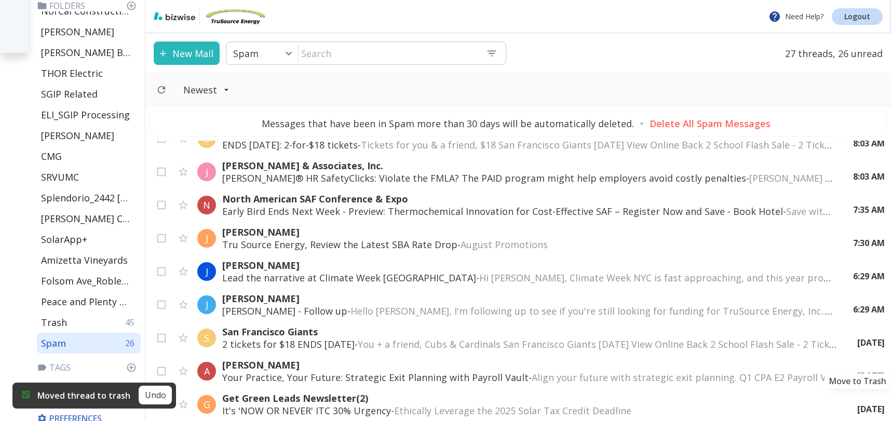
scroll to position [251, 0]
click at [857, 402] on icon "Move to Trash" at bounding box center [857, 405] width 7 height 9
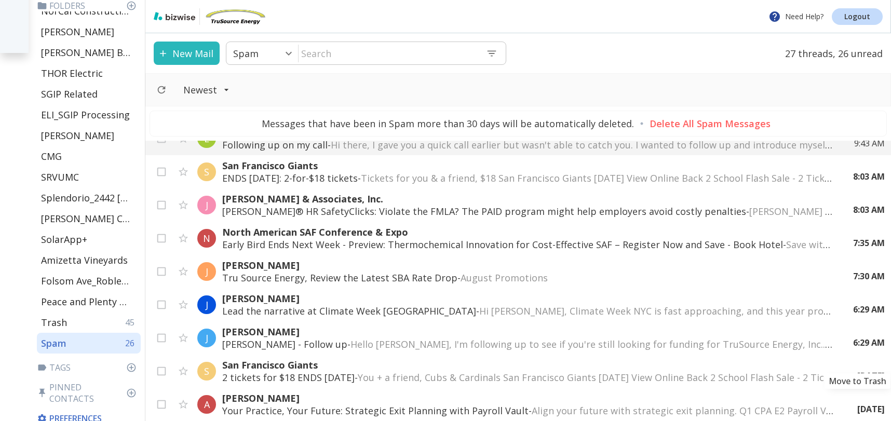
click at [0, 0] on icon "Move to Trash" at bounding box center [0, 0] width 0 height 0
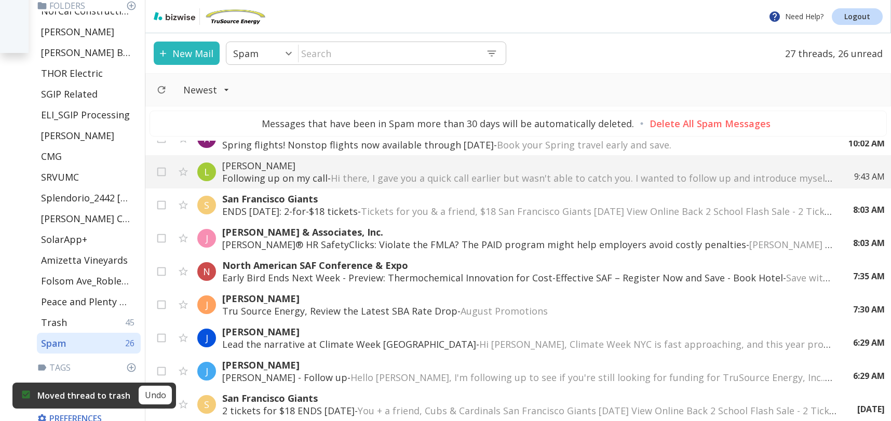
scroll to position [185, 0]
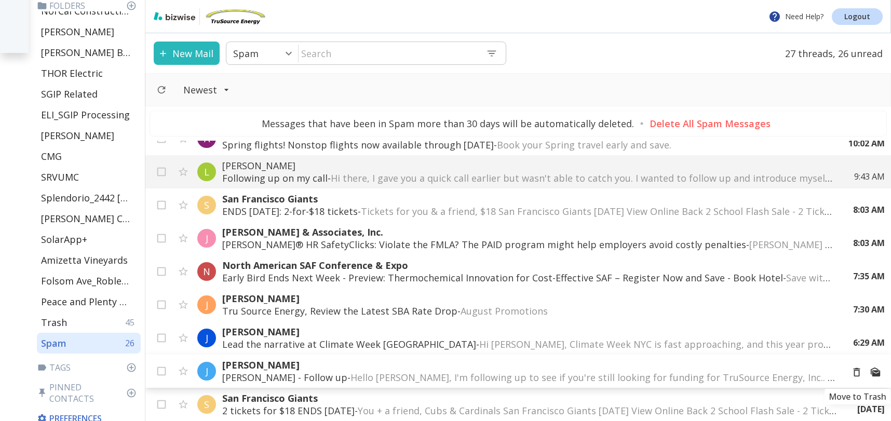
click at [854, 372] on icon "Move to Trash" at bounding box center [857, 372] width 7 height 9
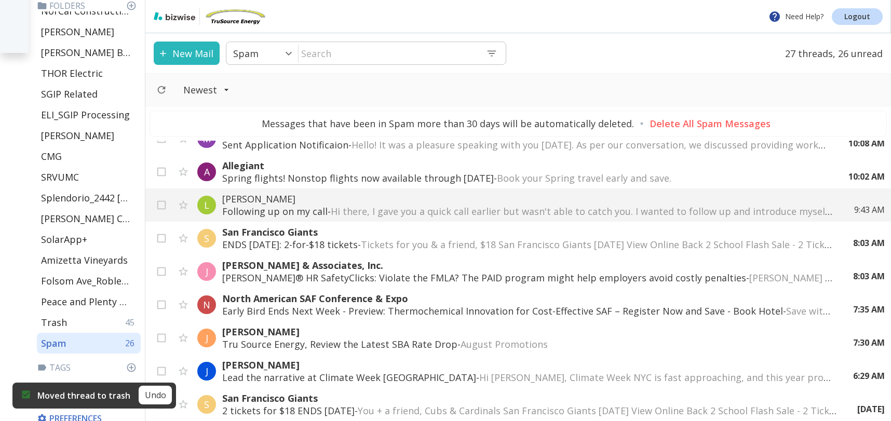
scroll to position [152, 0]
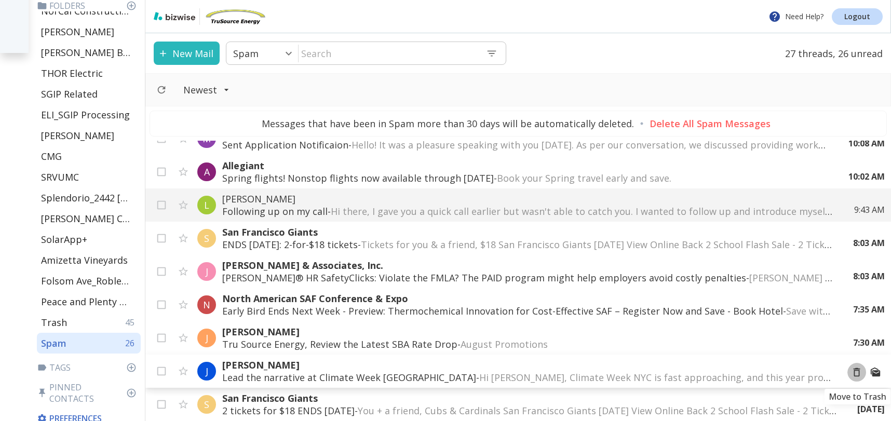
click at [859, 370] on icon "Move to Trash" at bounding box center [857, 372] width 7 height 9
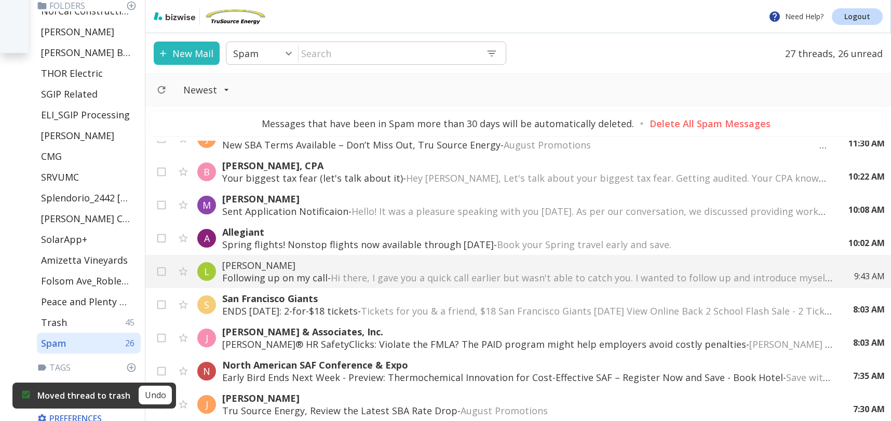
scroll to position [50, 0]
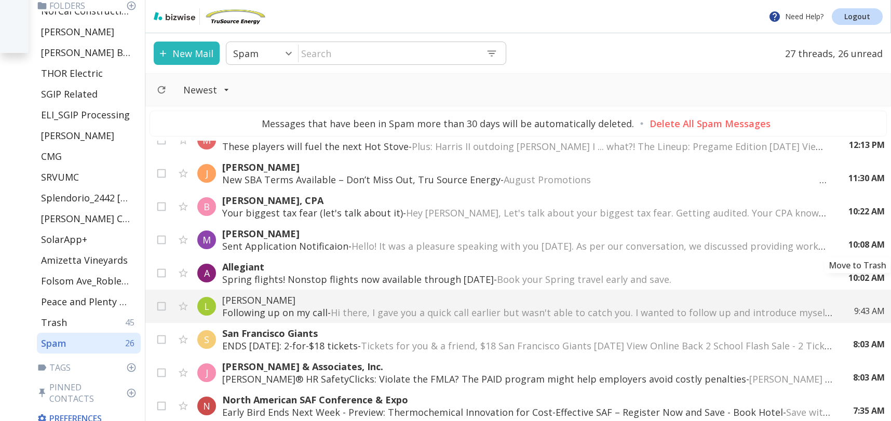
click at [0, 0] on icon "Move to Trash" at bounding box center [0, 0] width 0 height 0
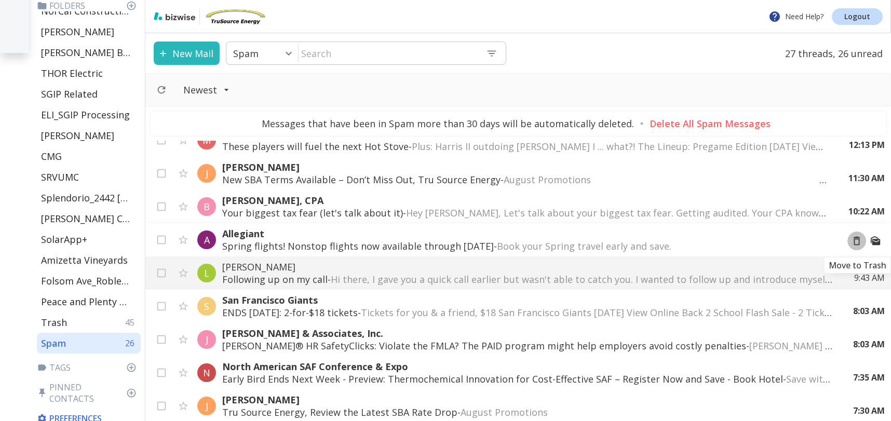
click at [853, 240] on icon "Move to Trash" at bounding box center [856, 240] width 11 height 11
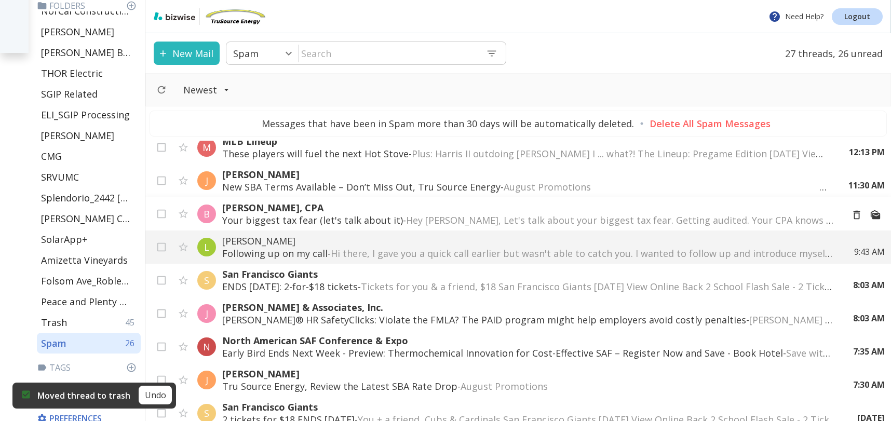
scroll to position [23, 0]
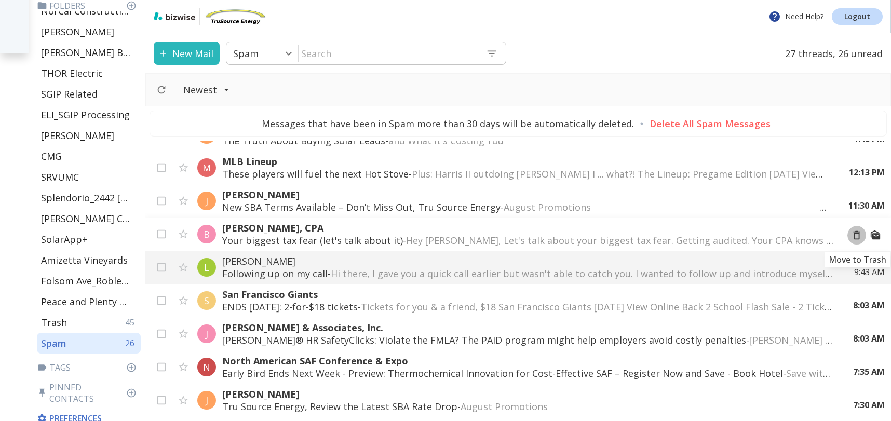
click at [857, 236] on icon "Move to Trash" at bounding box center [856, 235] width 11 height 11
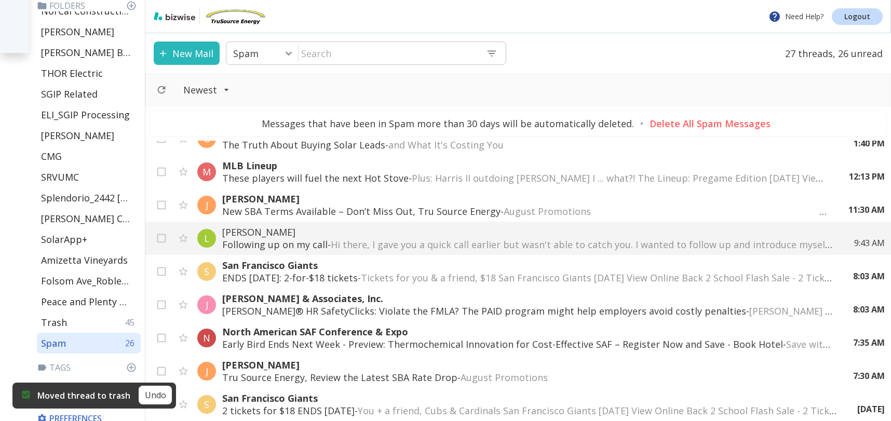
scroll to position [19, 0]
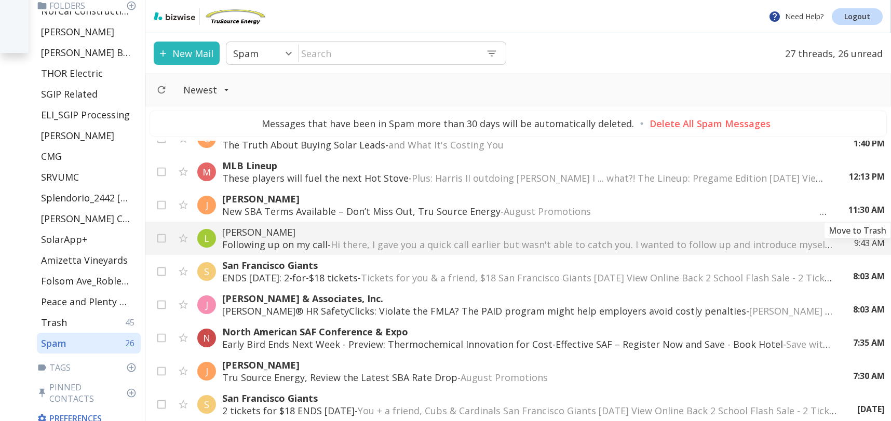
click at [0, 0] on icon "Move to Trash" at bounding box center [0, 0] width 0 height 0
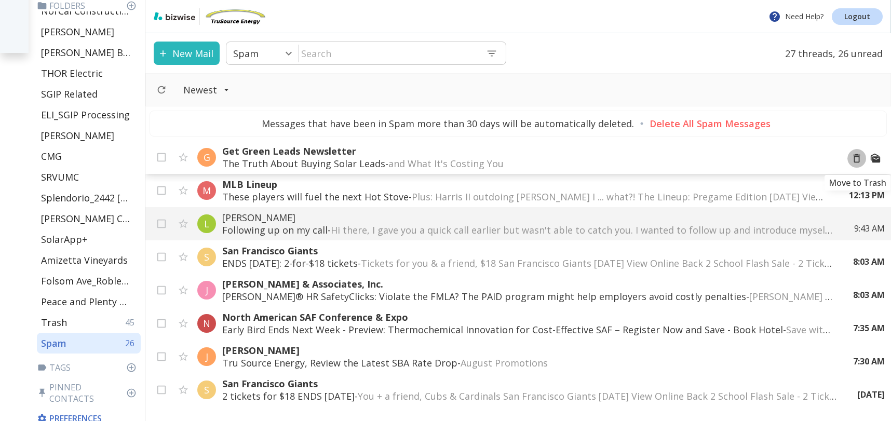
click at [859, 158] on icon "Move to Trash" at bounding box center [857, 158] width 7 height 9
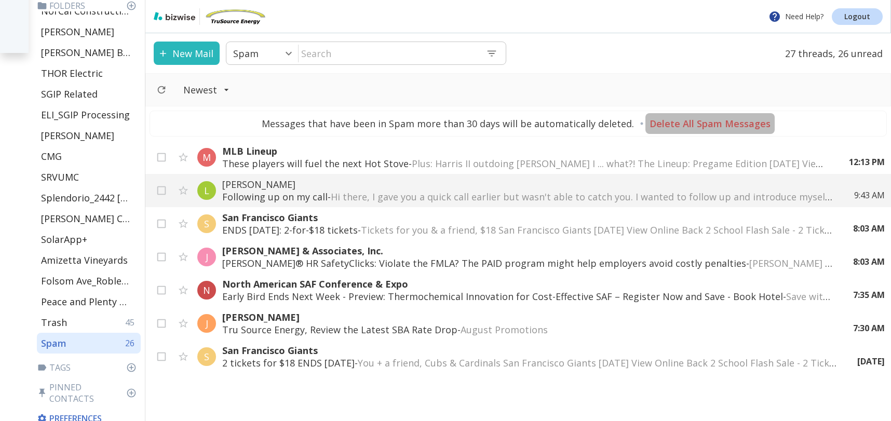
click at [717, 125] on p "Delete All Spam Messages" at bounding box center [710, 123] width 121 height 12
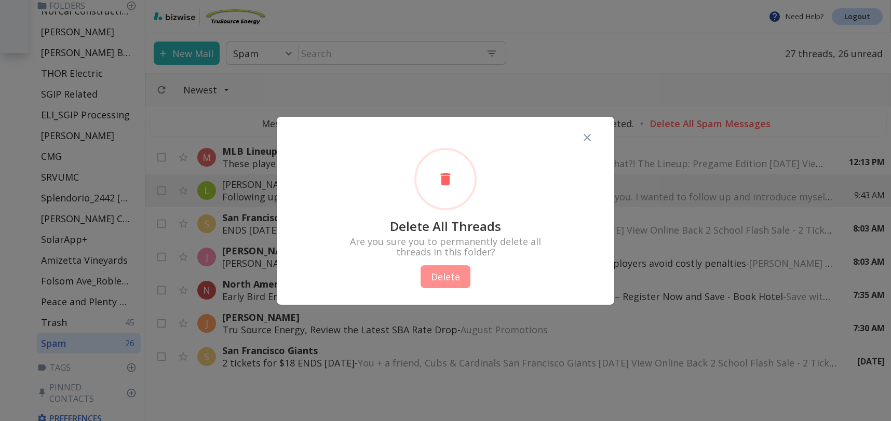
click at [439, 280] on button "Delete" at bounding box center [446, 276] width 50 height 23
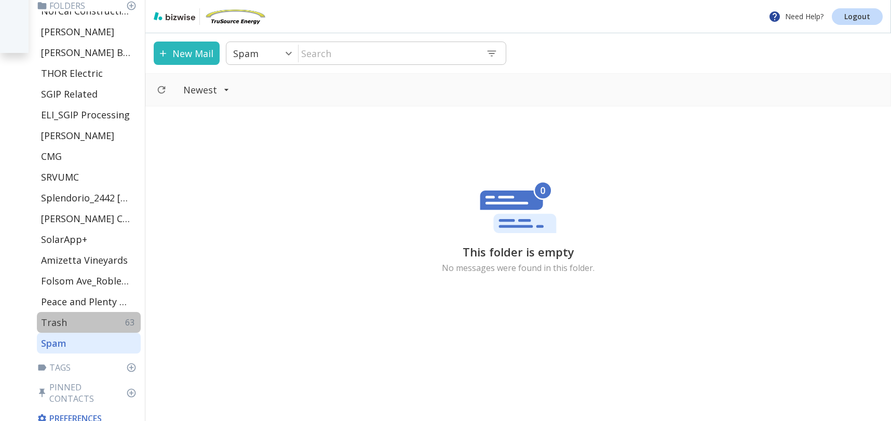
click at [81, 322] on div "Trash 63" at bounding box center [89, 322] width 104 height 21
type input "44"
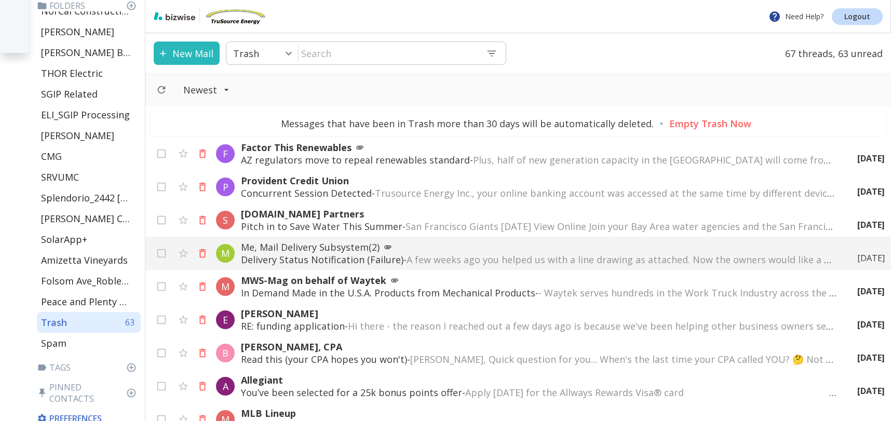
scroll to position [880, 0]
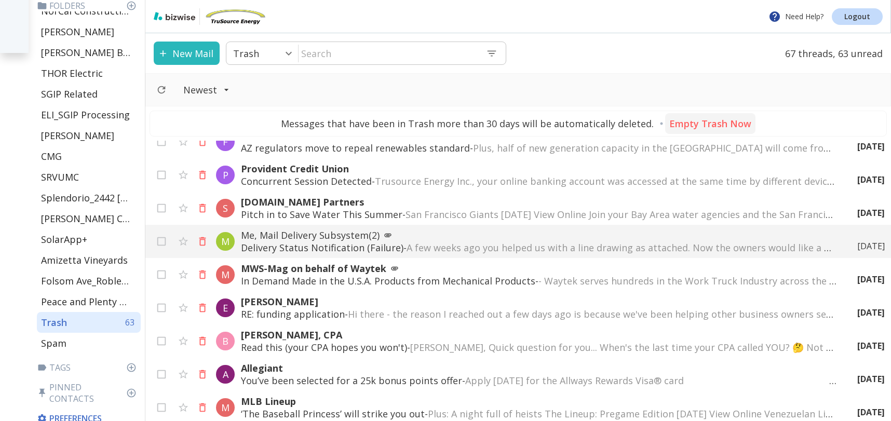
click at [700, 124] on p "Empty Trash Now" at bounding box center [710, 123] width 82 height 12
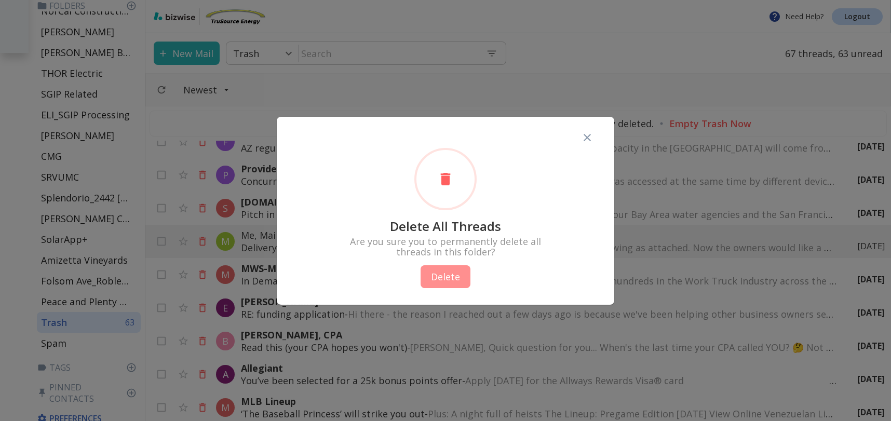
click at [446, 277] on button "Delete" at bounding box center [446, 276] width 50 height 23
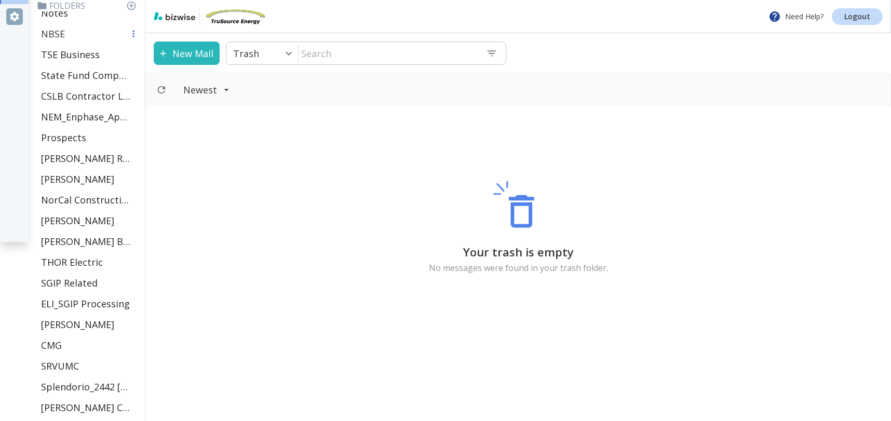
scroll to position [0, 0]
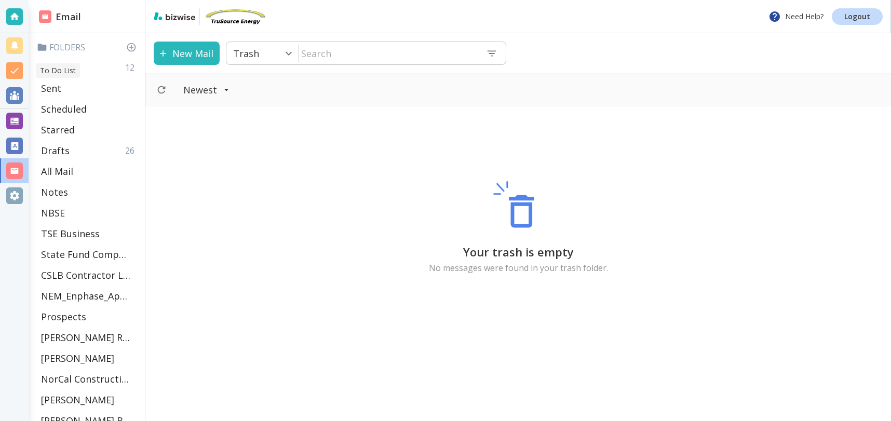
click at [70, 72] on p "To Do List" at bounding box center [58, 70] width 36 height 10
click at [63, 72] on p "To Do List" at bounding box center [58, 70] width 36 height 10
